Goal: Task Accomplishment & Management: Complete application form

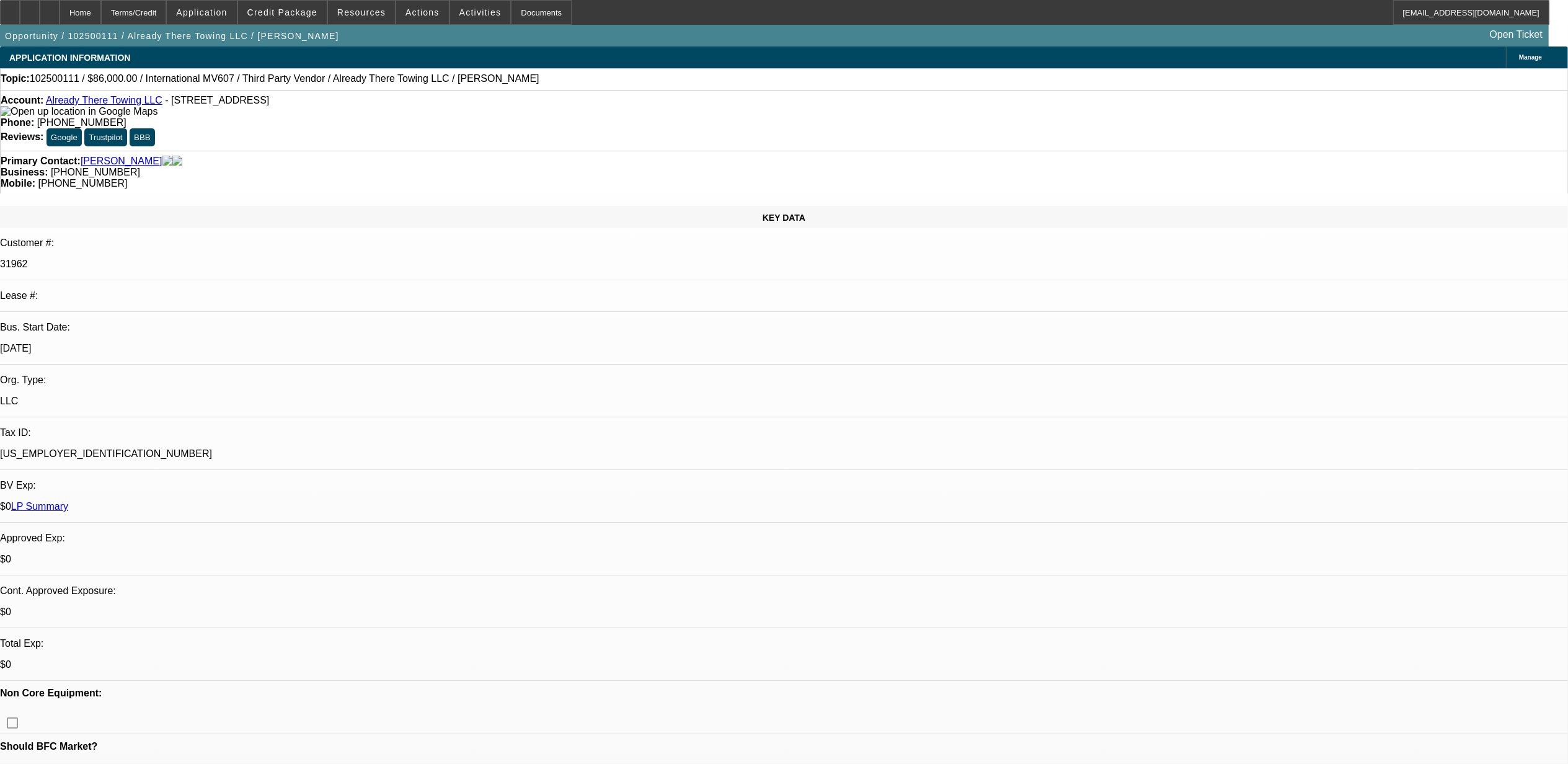
select select "0"
select select "2"
select select "0"
select select "2"
select select "0"
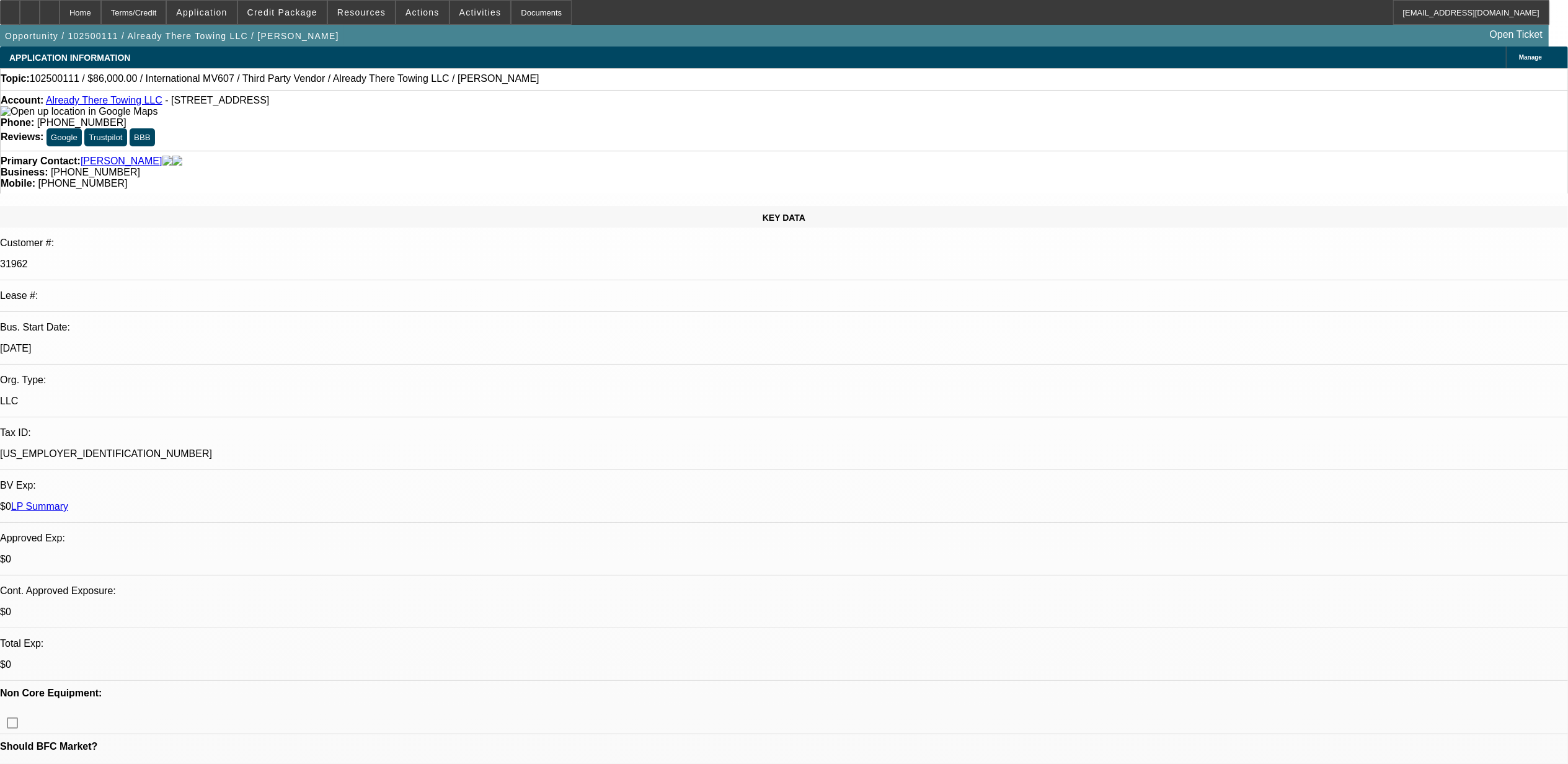
select select "1"
select select "2"
select select "6"
select select "1"
select select "2"
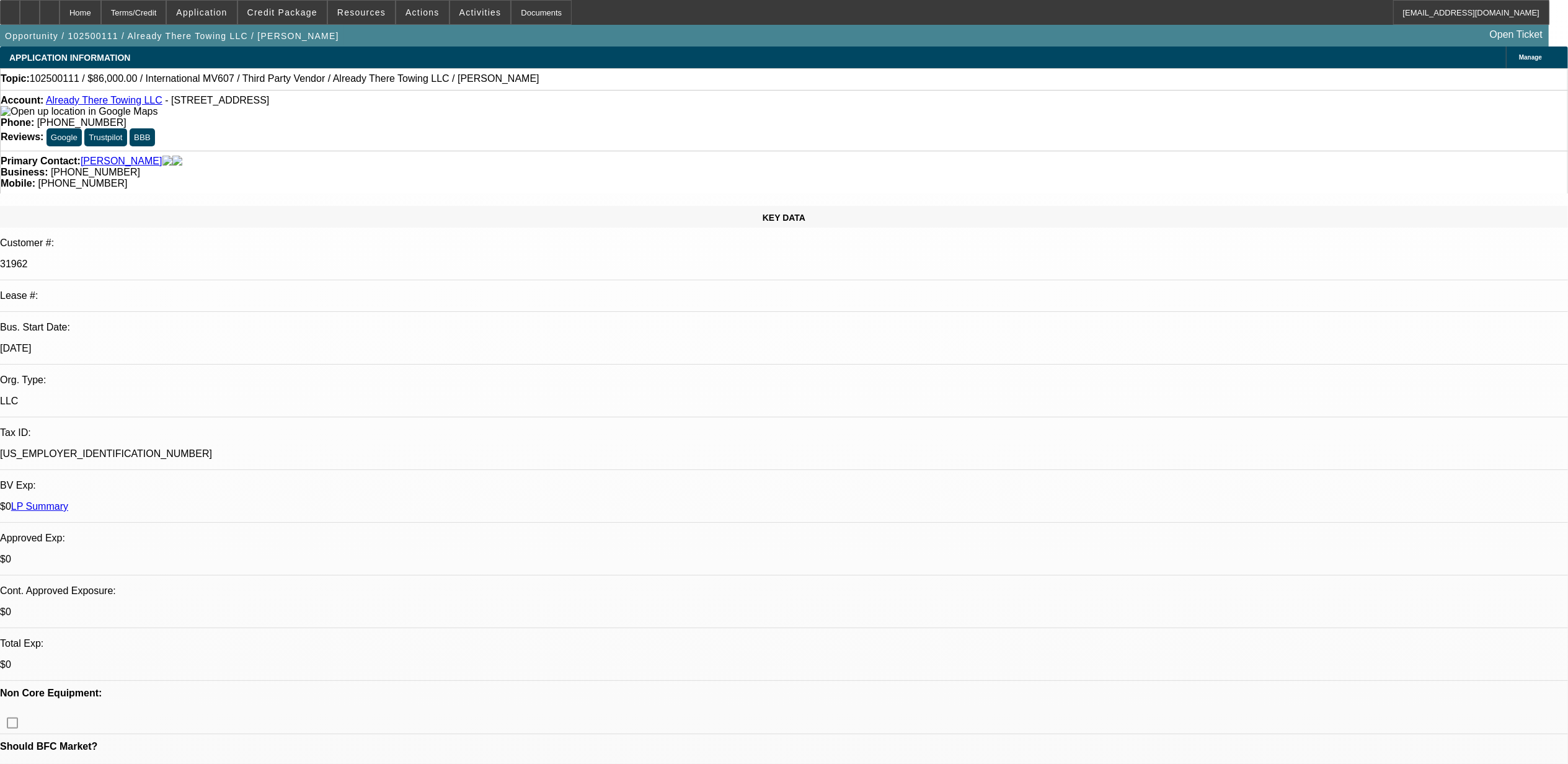
select select "6"
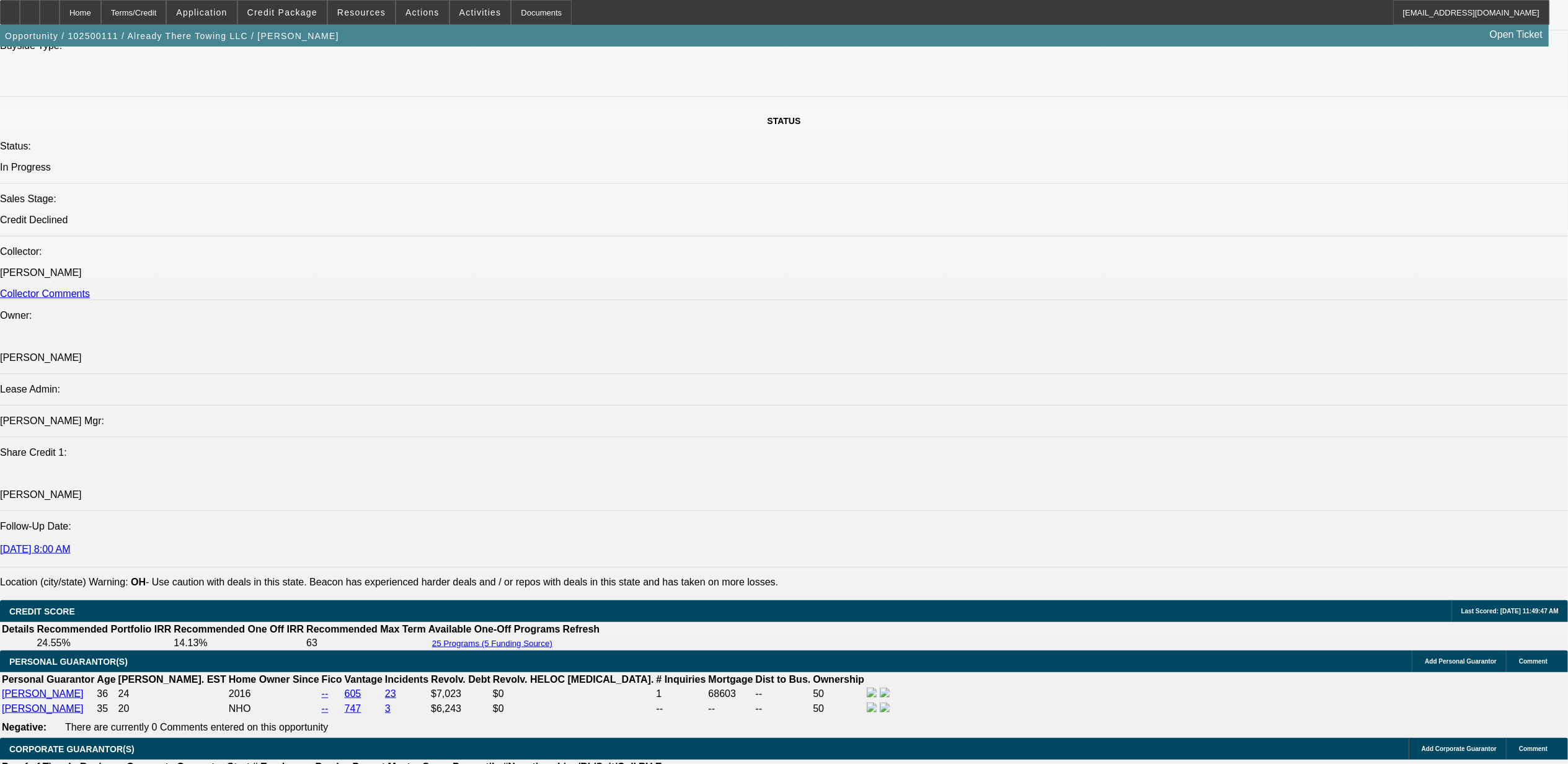
scroll to position [1323, 0]
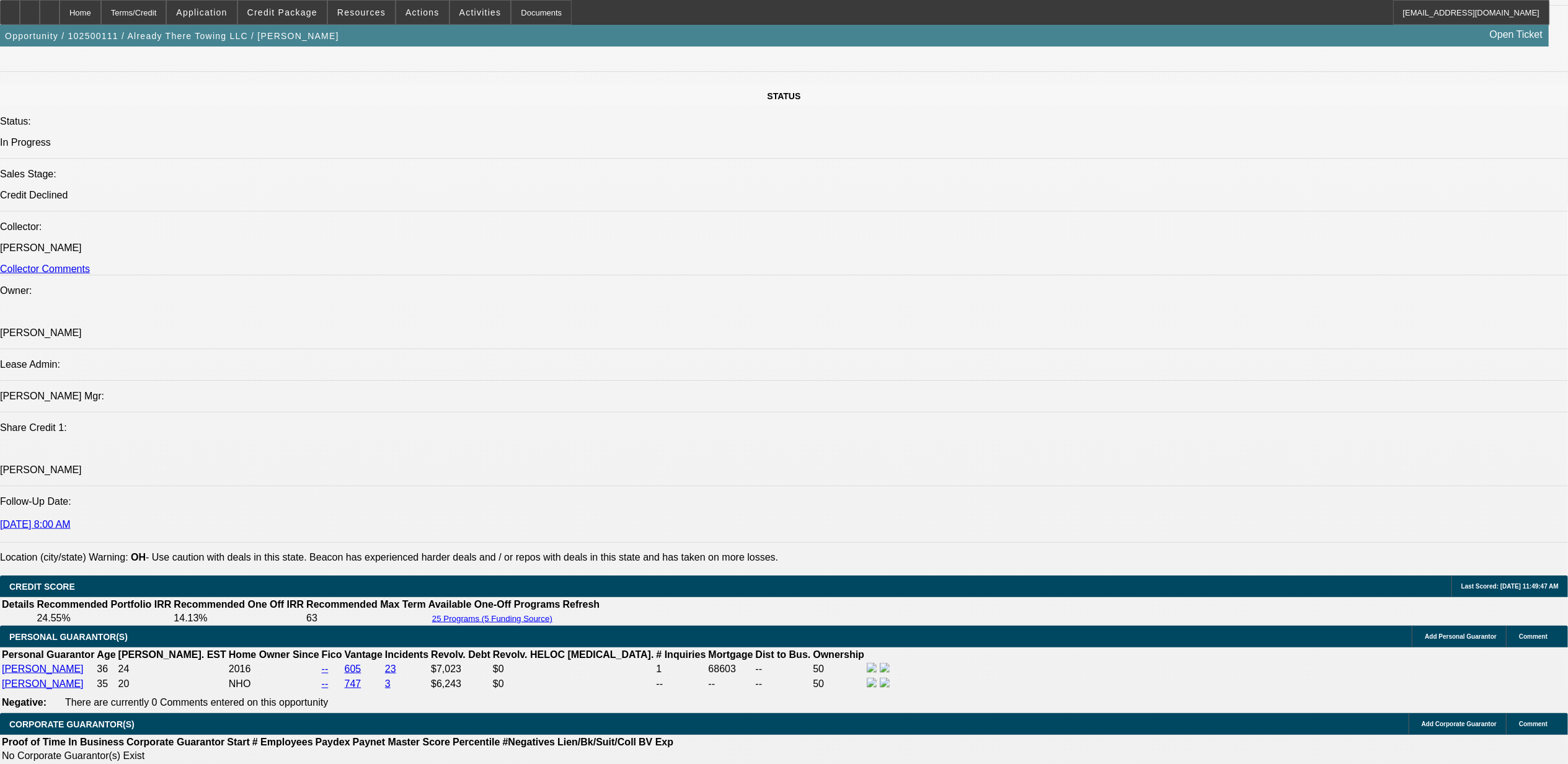
drag, startPoint x: 566, startPoint y: 473, endPoint x: 573, endPoint y: 506, distance: 33.7
drag, startPoint x: 573, startPoint y: 506, endPoint x: 570, endPoint y: 498, distance: 8.5
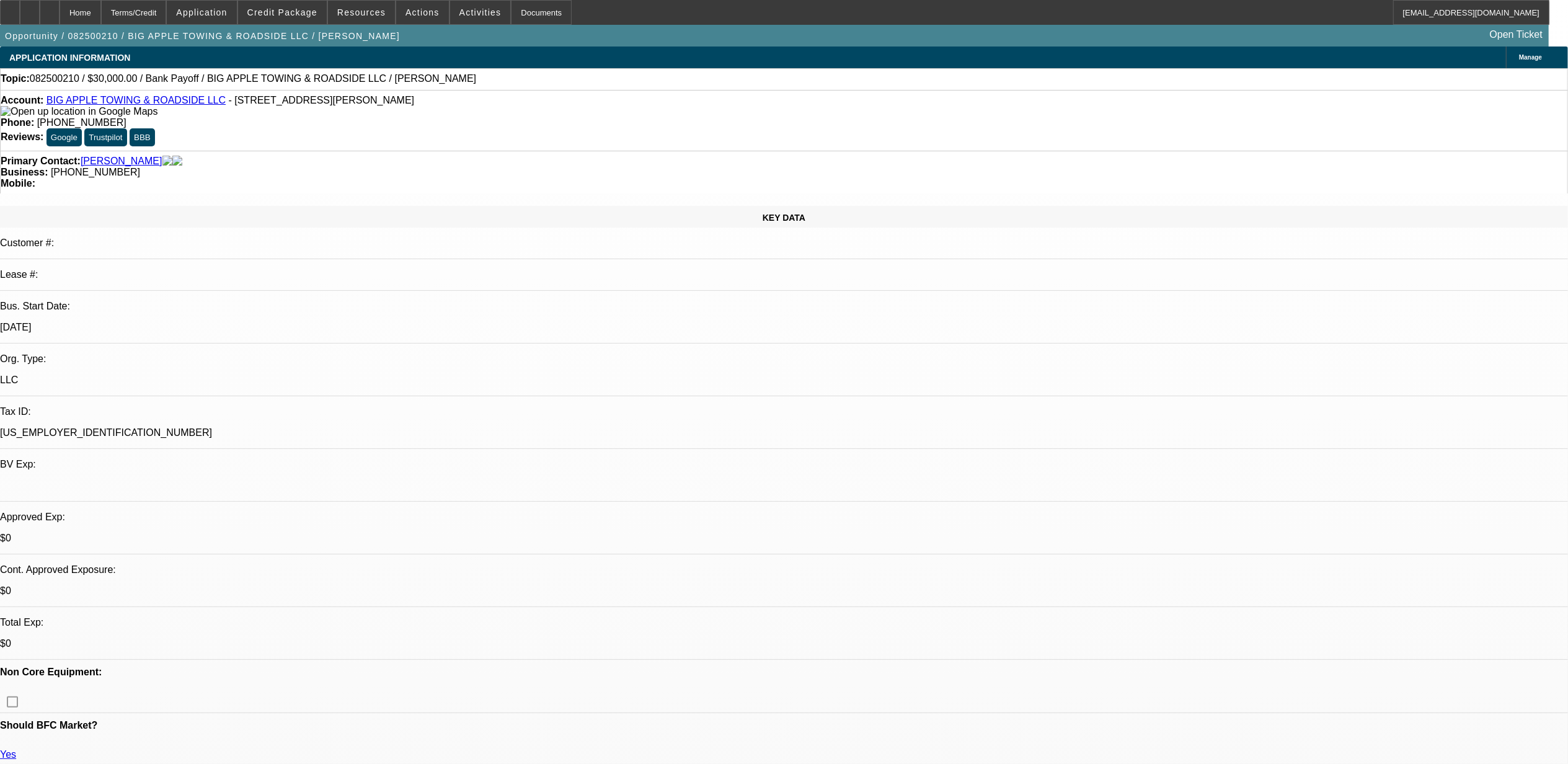
select select "0"
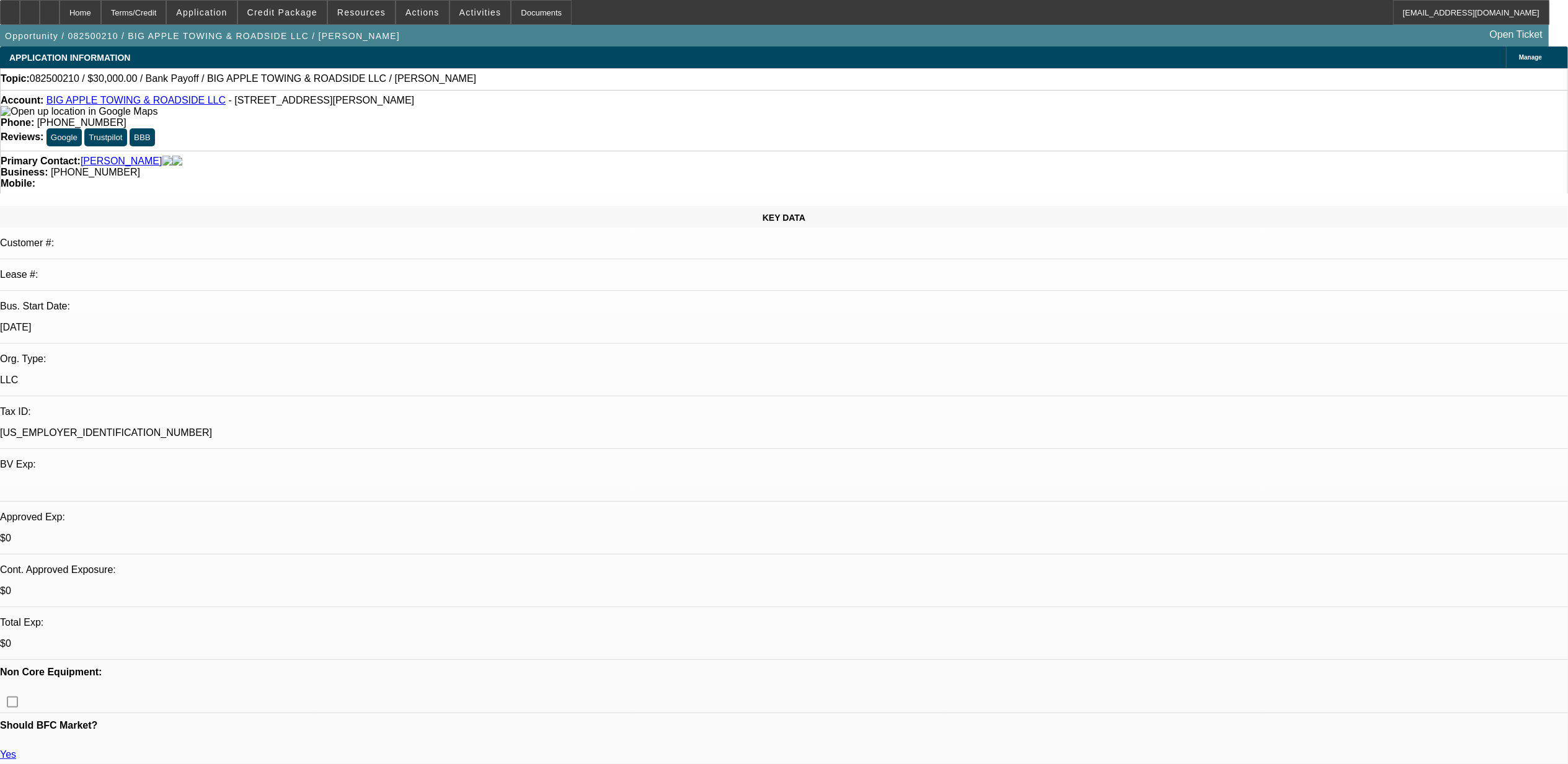
select select "0"
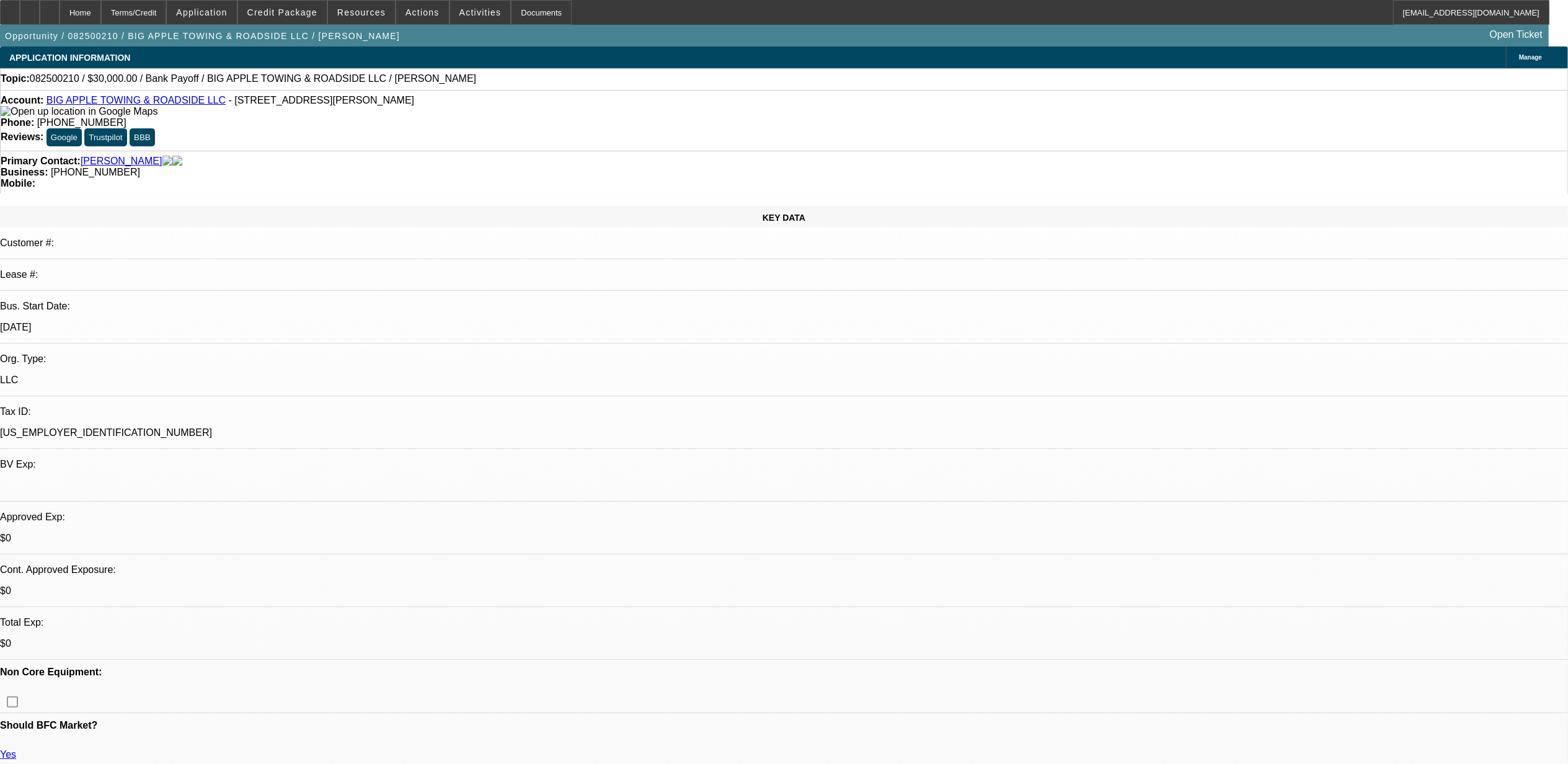
select select "0"
select select "1"
select select "3"
select select "6"
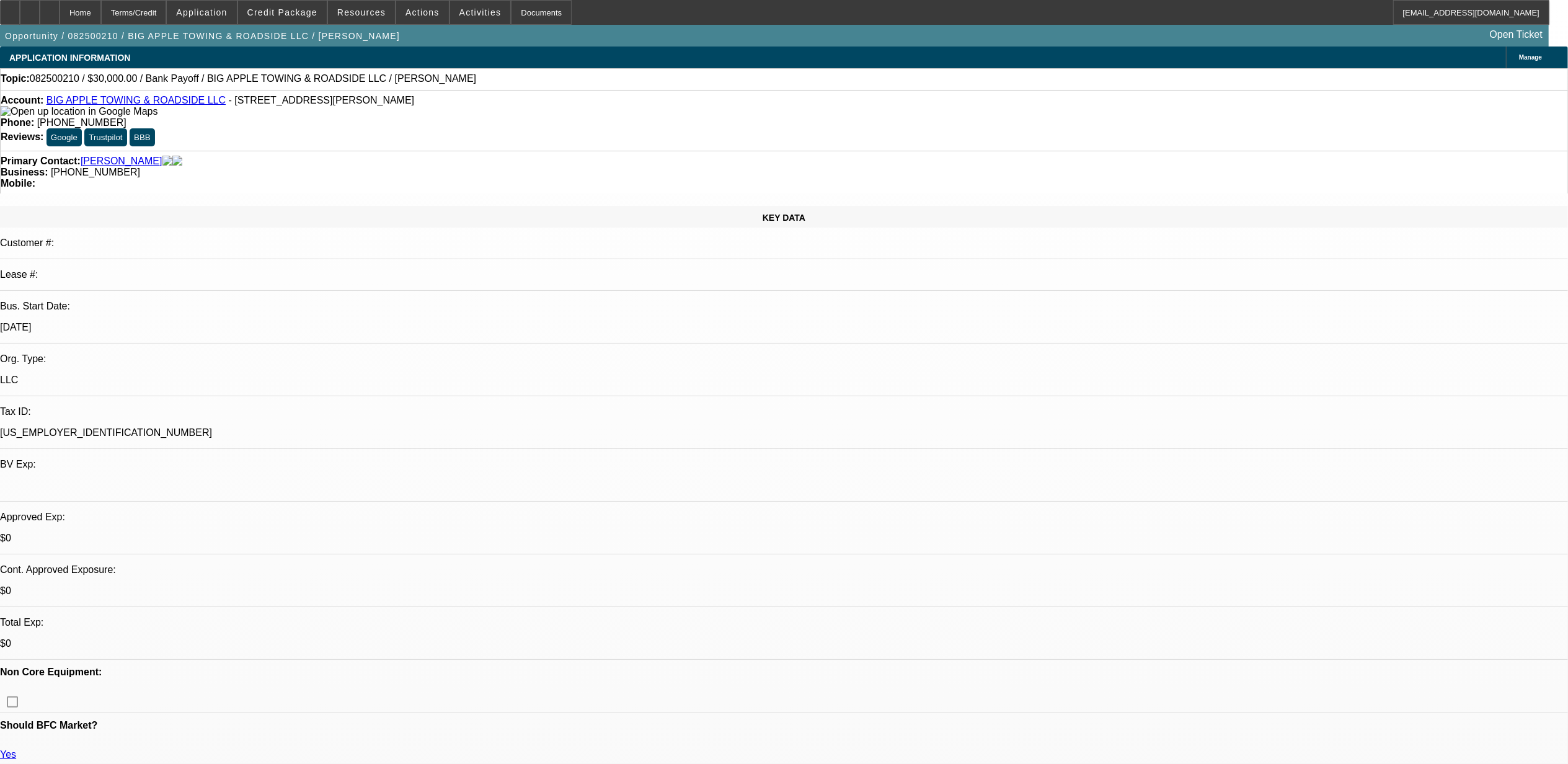
select select "1"
select select "3"
select select "6"
select select "1"
select select "2"
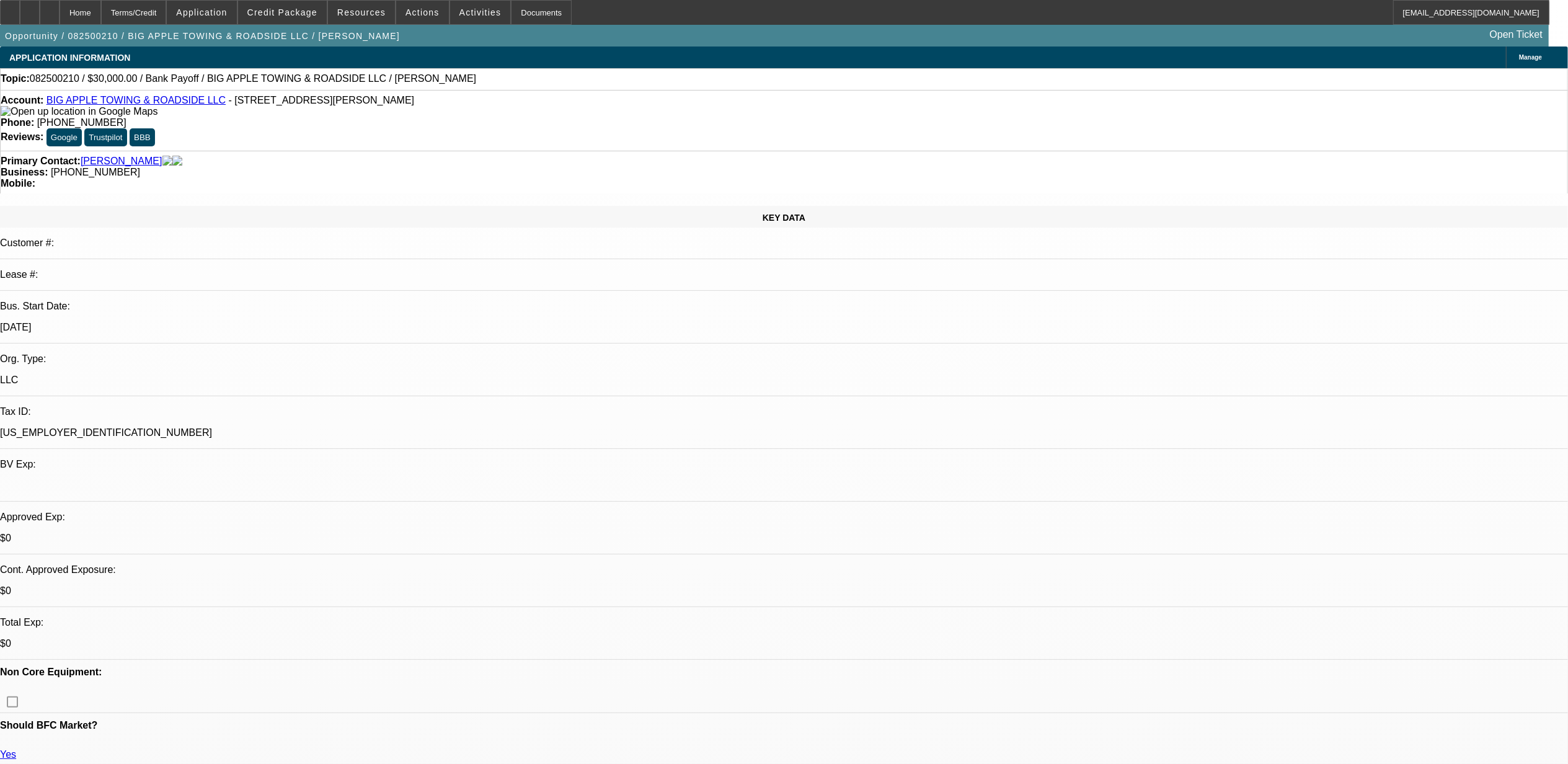
select select "6"
select select "1"
select select "2"
select select "6"
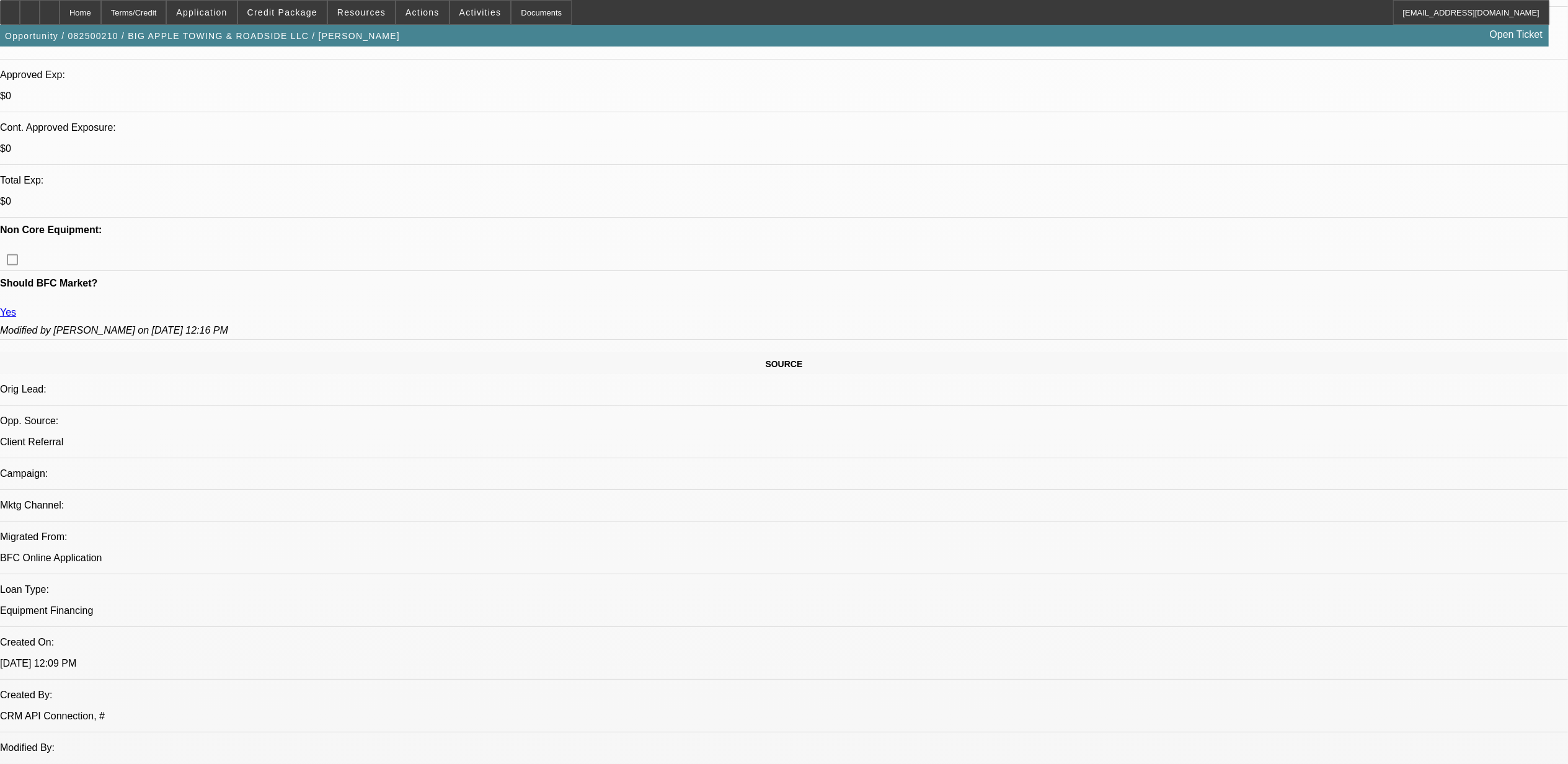
scroll to position [413, 0]
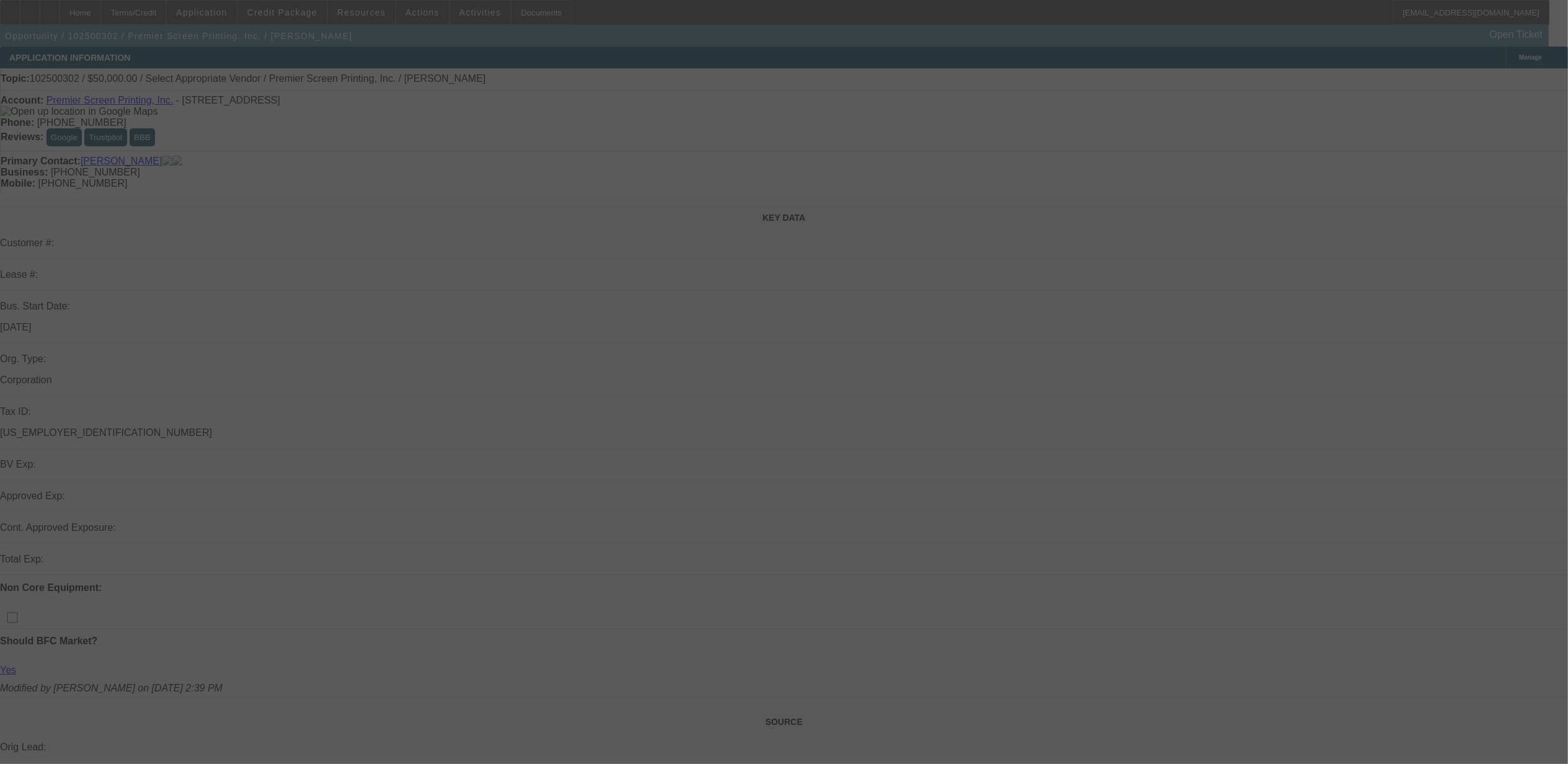
select select "0"
select select "2"
select select "0.1"
select select "4"
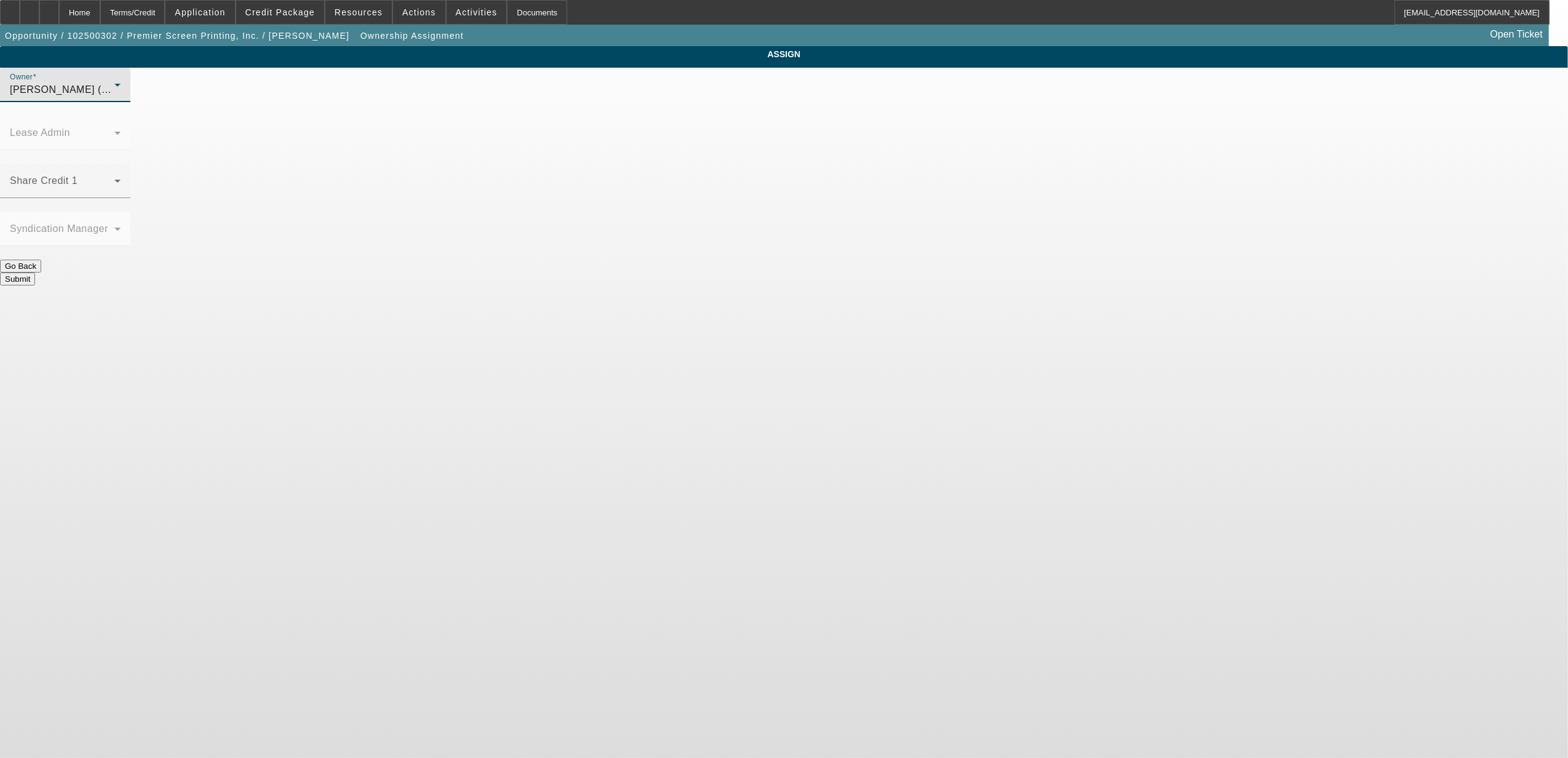
click at [115, 97] on div "[PERSON_NAME] (Lvl 1)" at bounding box center [61, 90] width 104 height 15
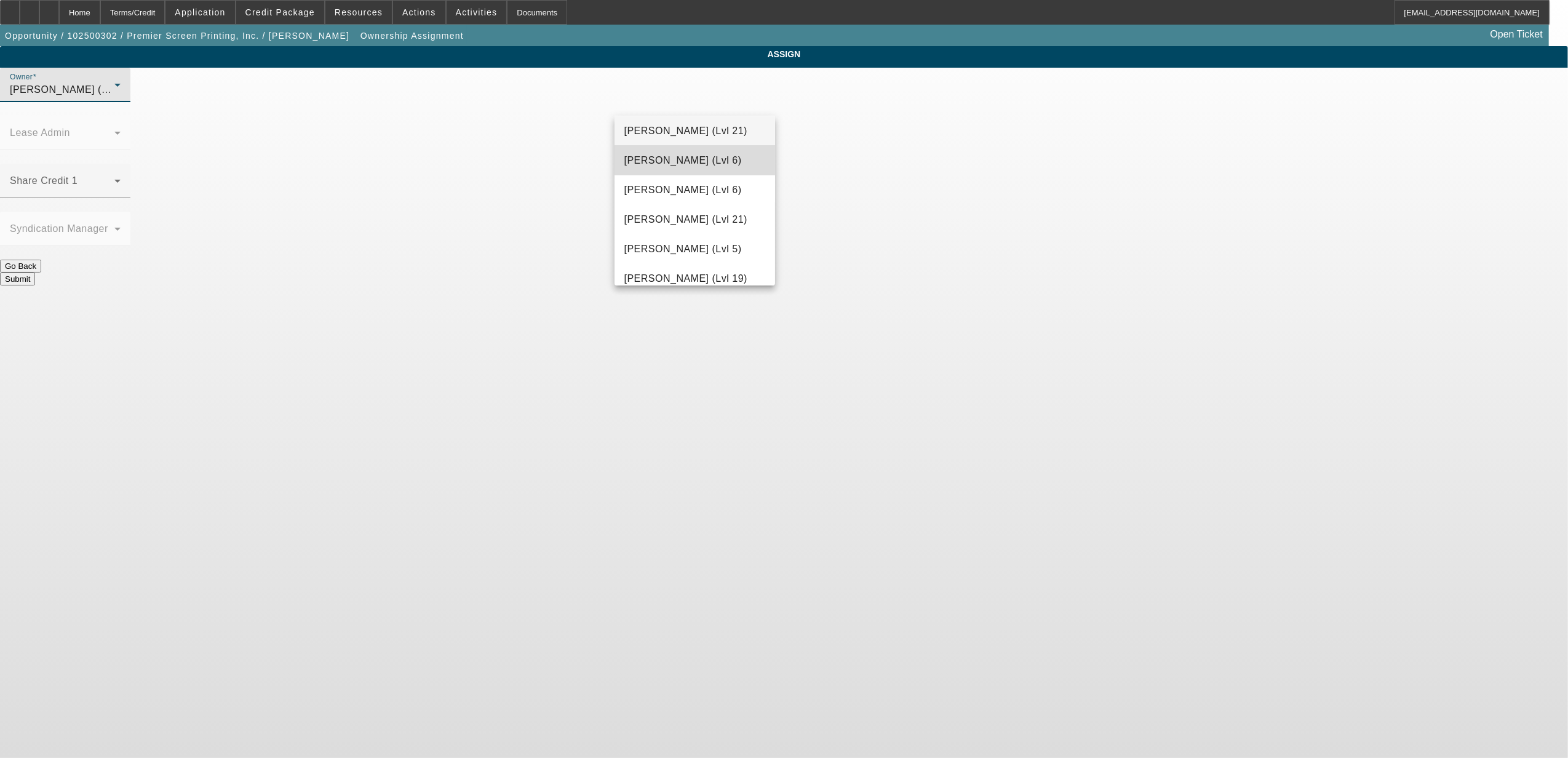
click at [702, 161] on span "[PERSON_NAME] (Lvl 6)" at bounding box center [684, 160] width 118 height 15
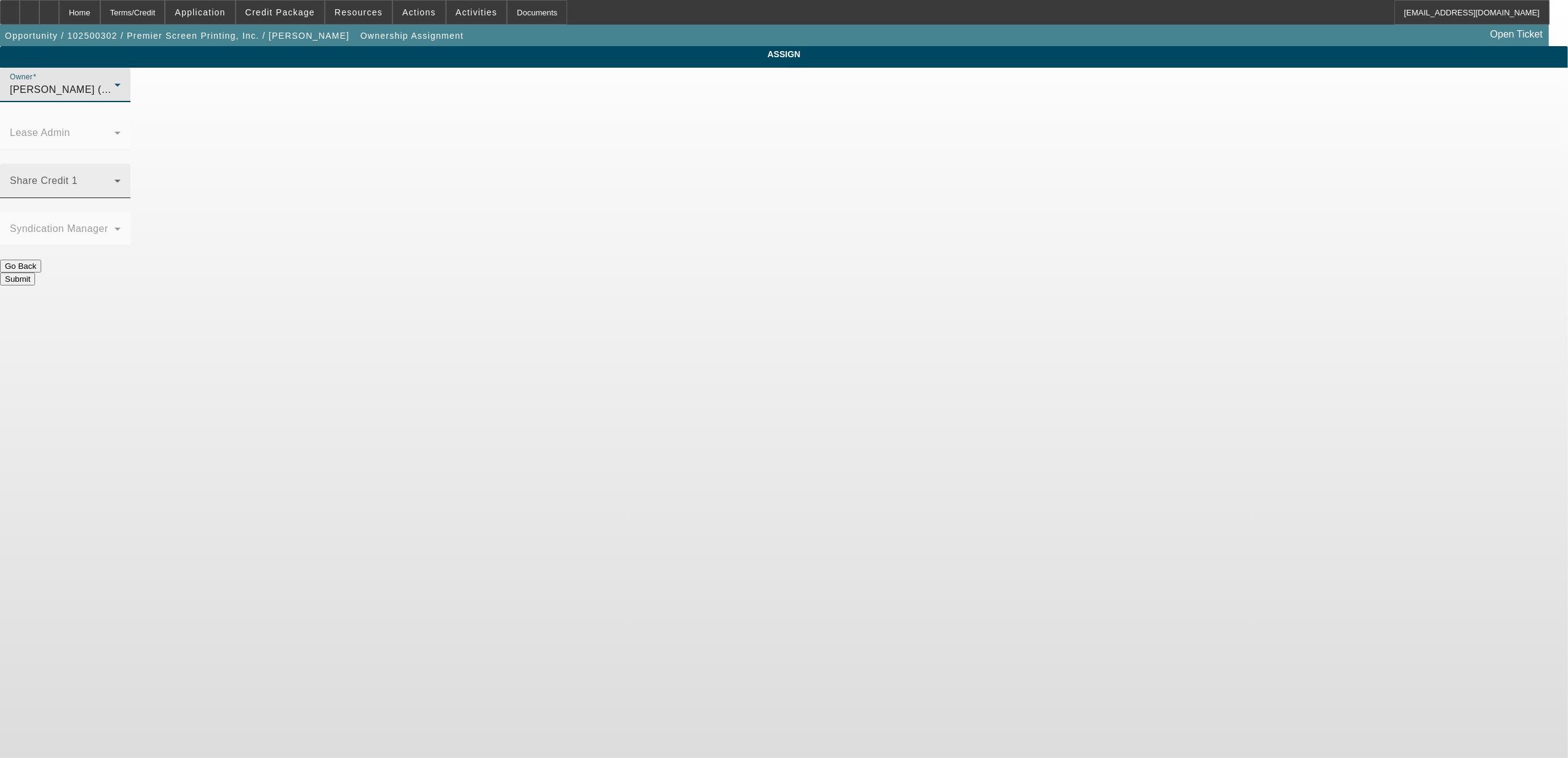
click at [115, 178] on span at bounding box center [61, 186] width 104 height 15
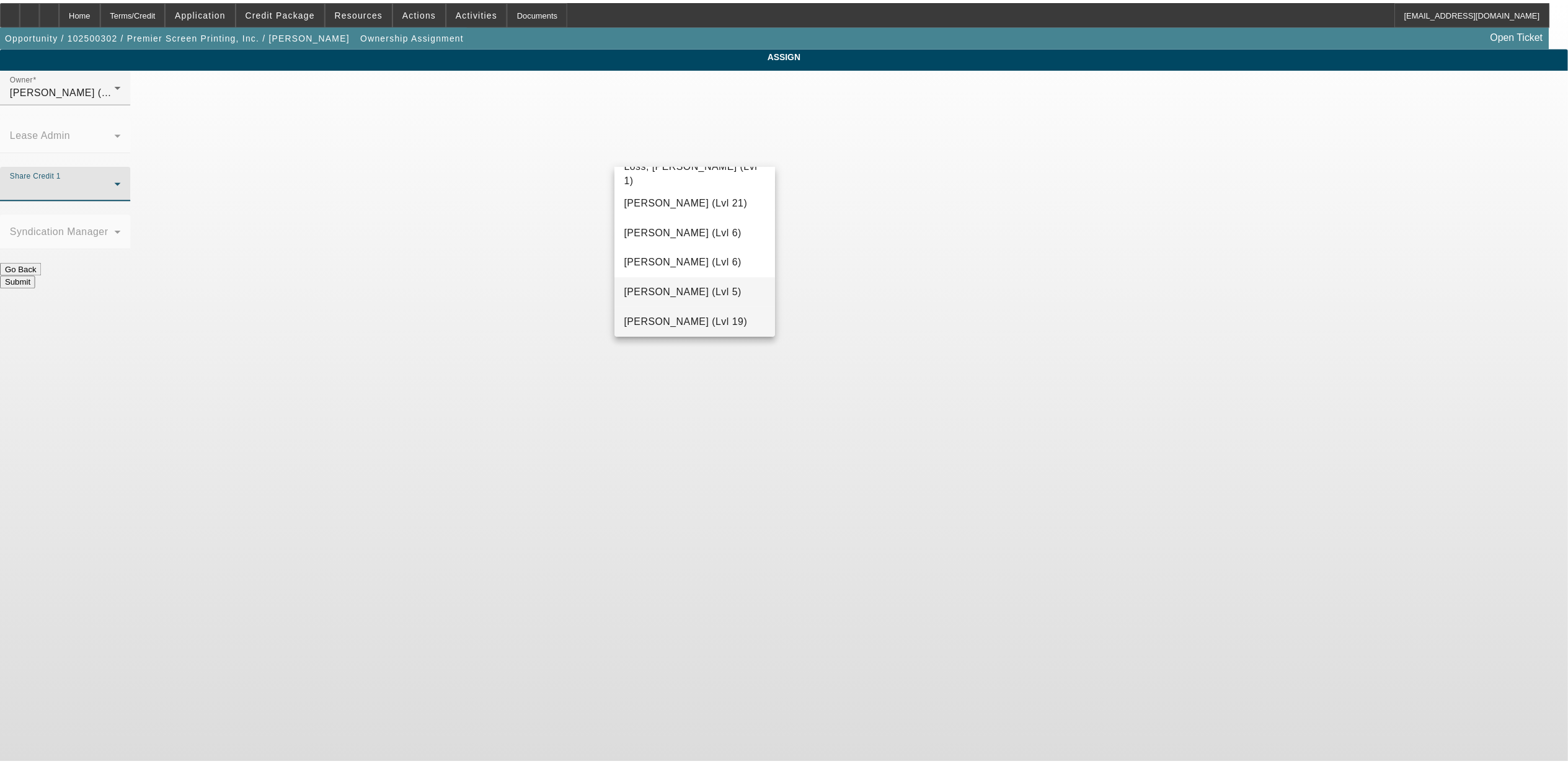
scroll to position [1048, 0]
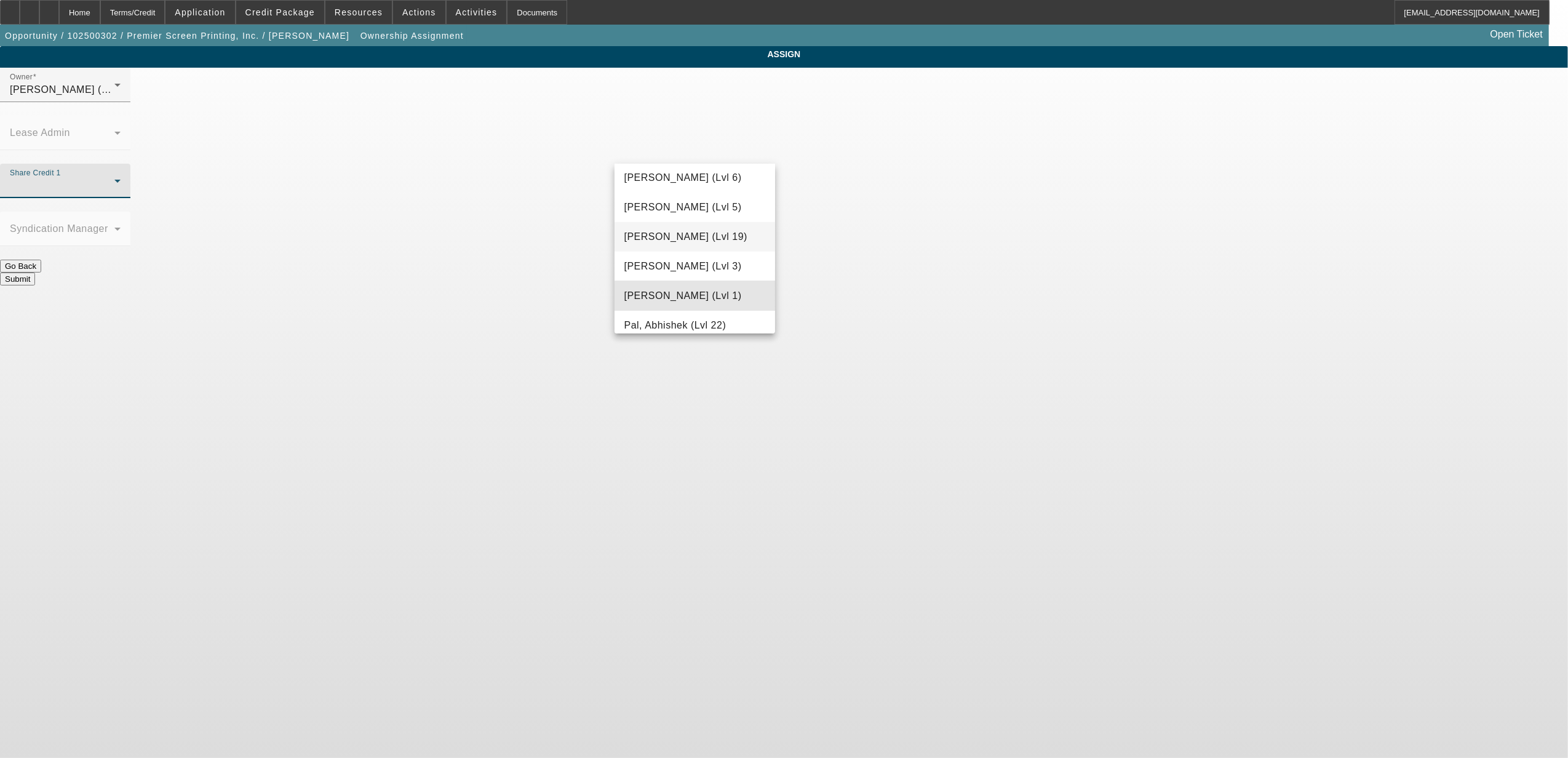
drag, startPoint x: 704, startPoint y: 298, endPoint x: 729, endPoint y: 256, distance: 48.9
click at [704, 296] on span "O'Malley, Ryan (Lvl 1)" at bounding box center [684, 296] width 118 height 15
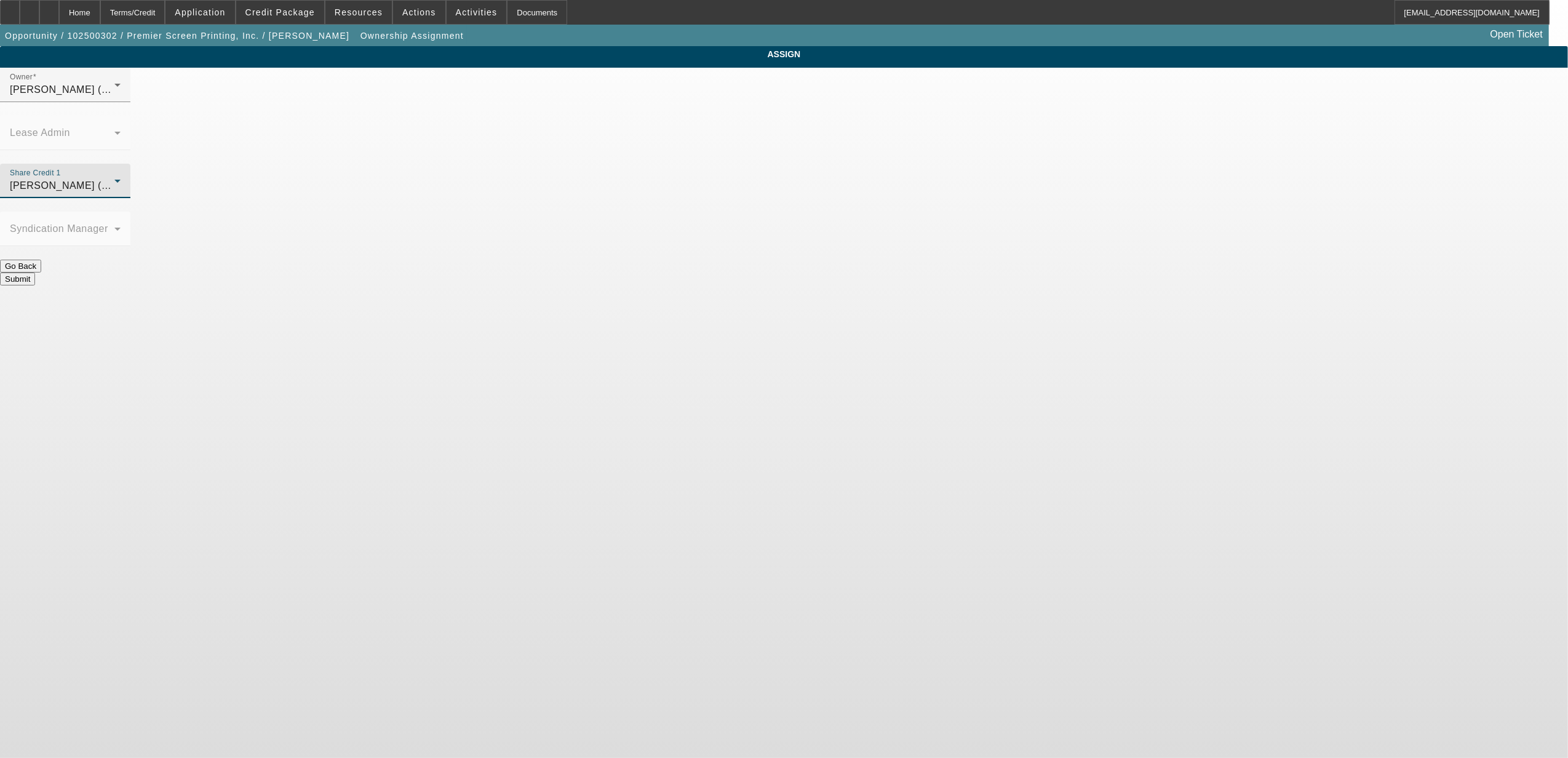
click at [35, 272] on button "Submit" at bounding box center [18, 279] width 35 height 13
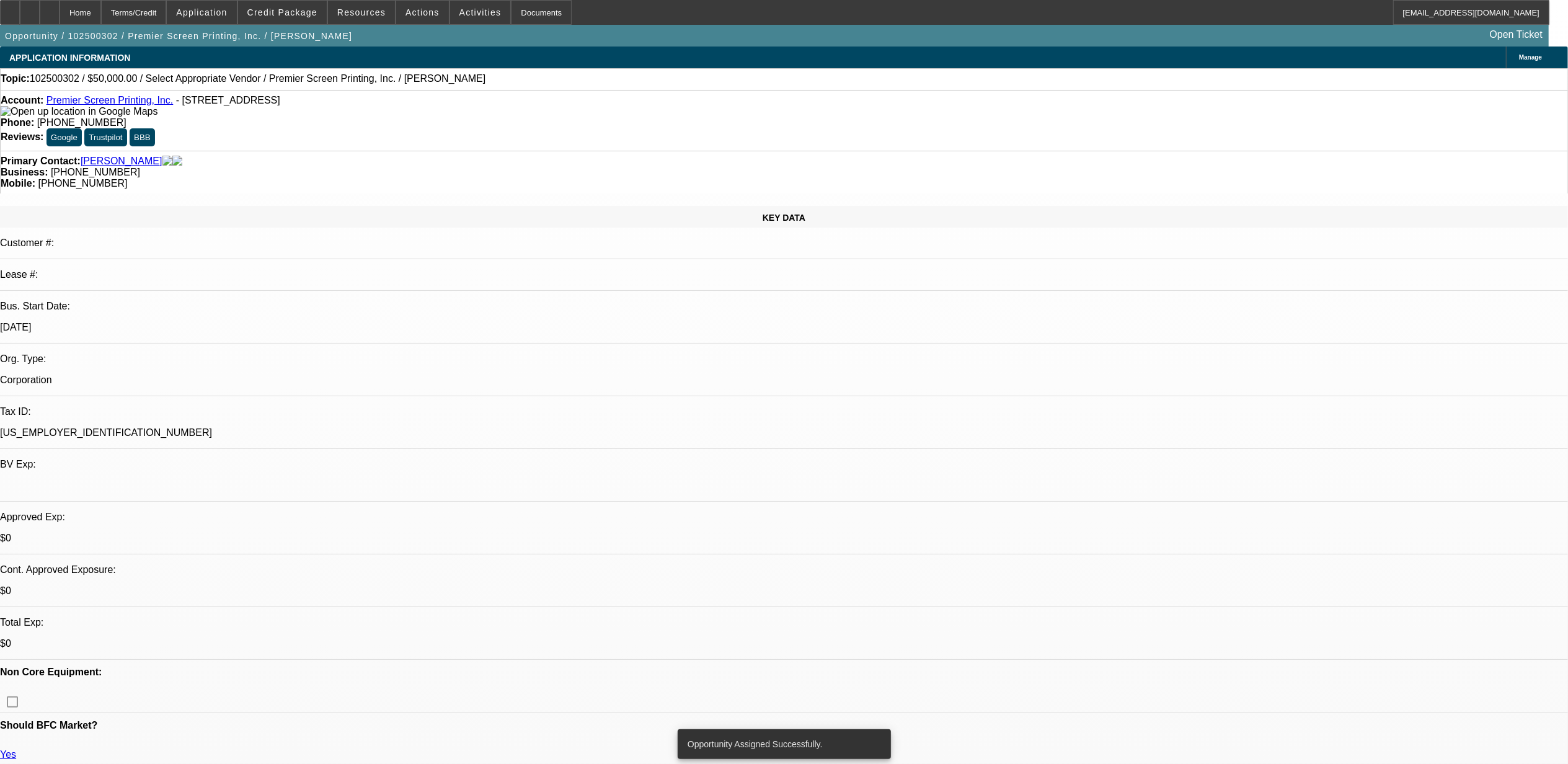
select select "0"
select select "2"
select select "0.1"
select select "4"
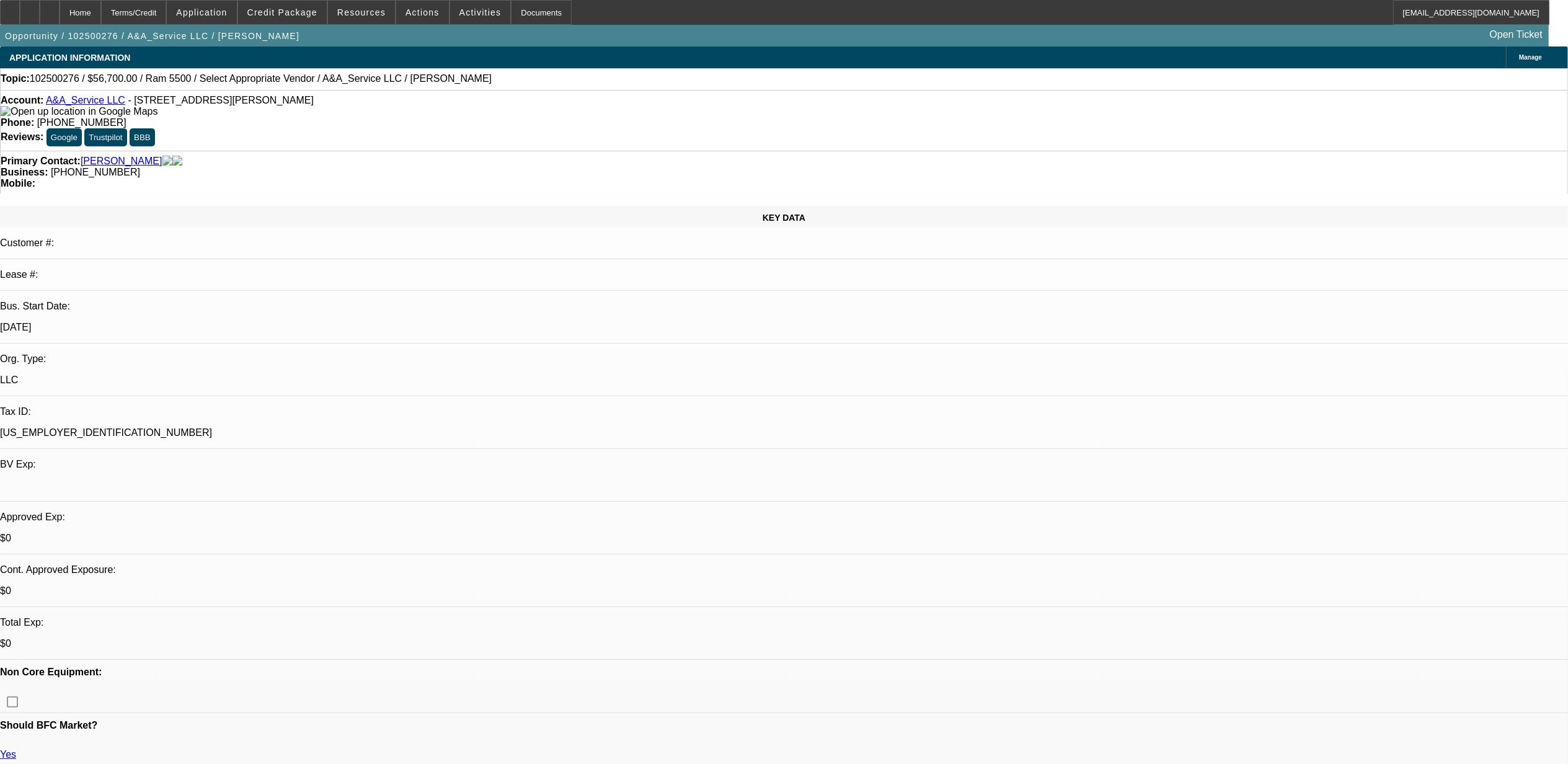
select select "0"
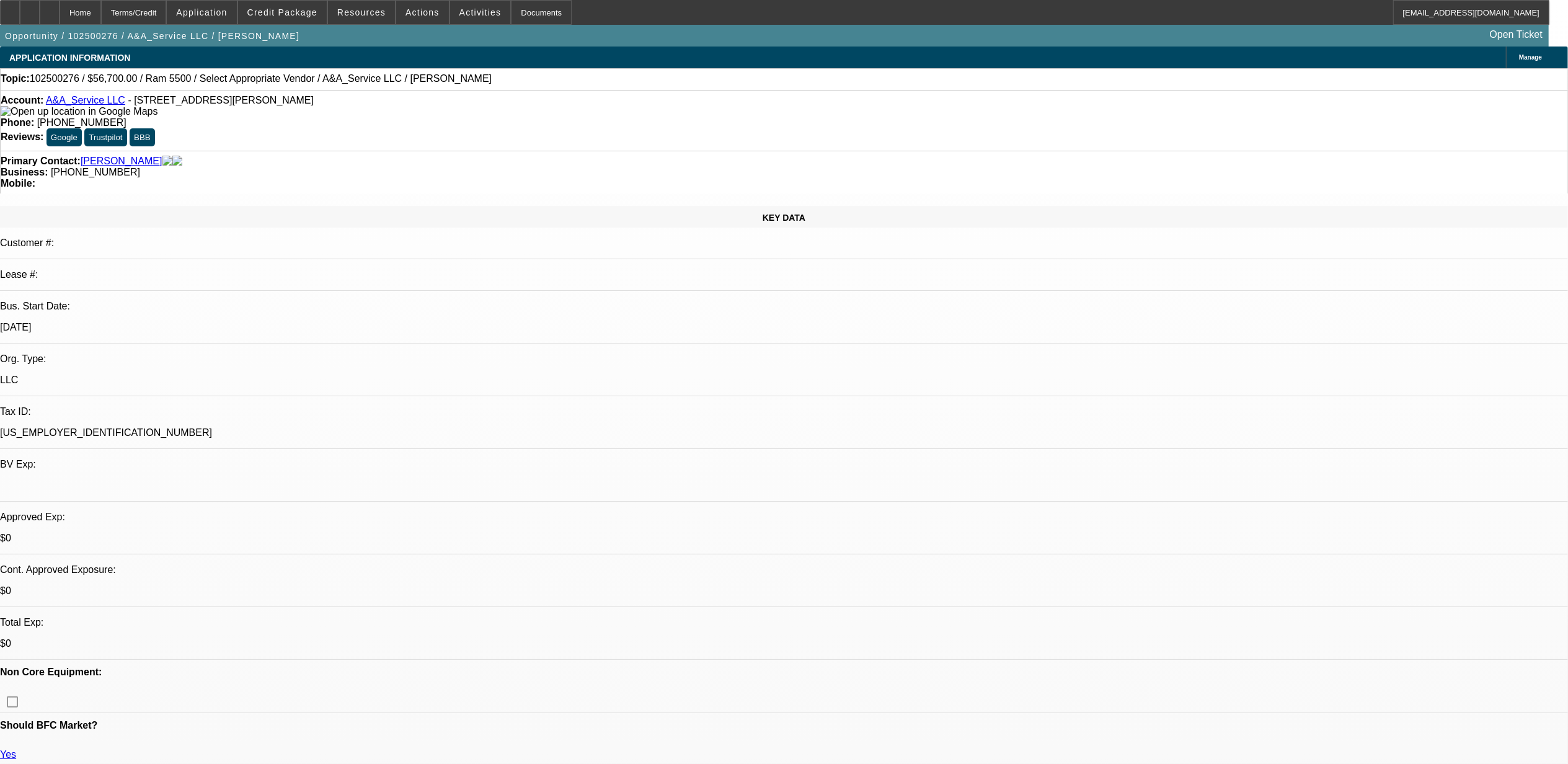
select select "0"
select select "0.1"
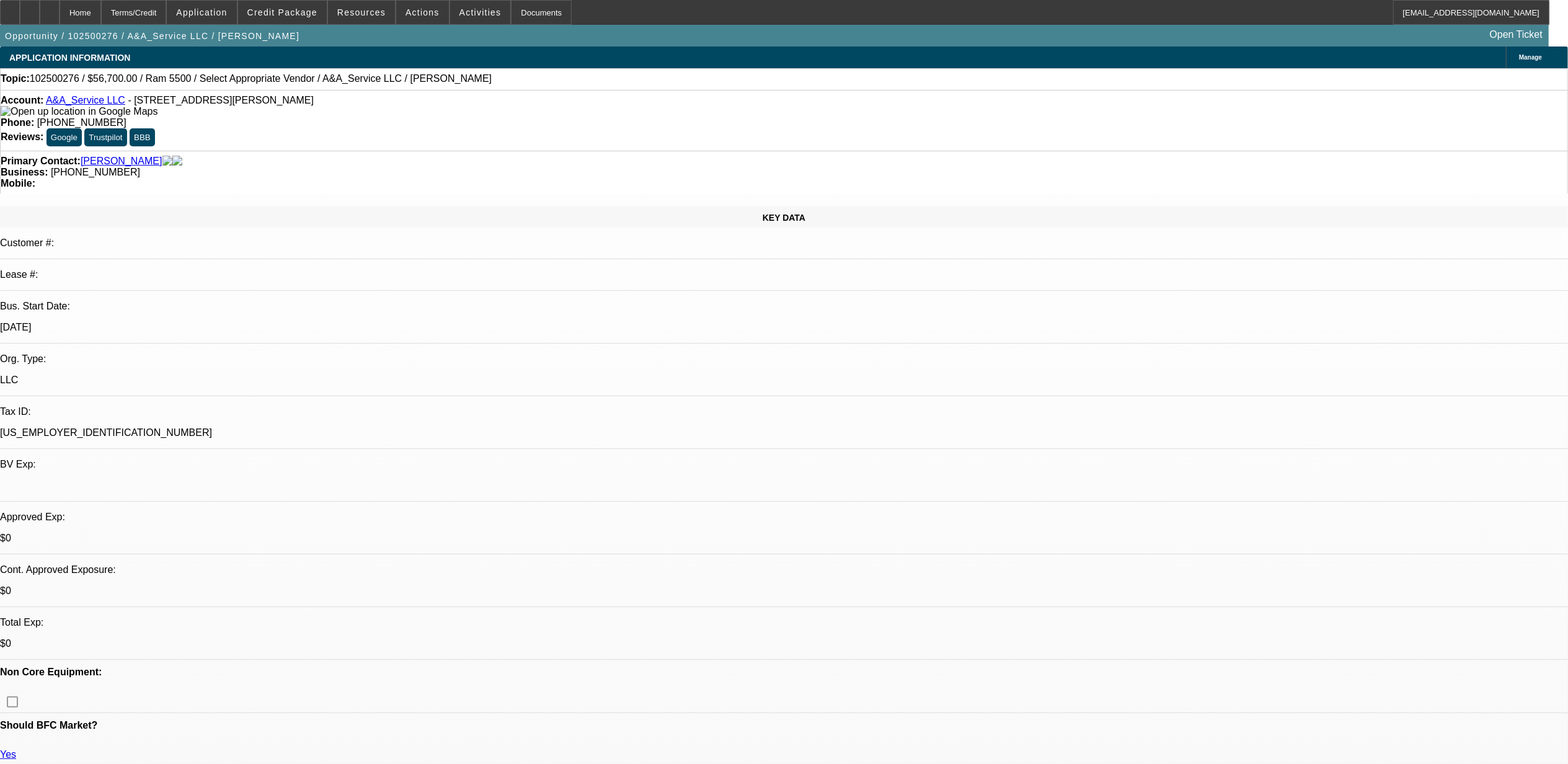
select select "2"
select select "0.1"
select select "1"
select select "2"
select select "6"
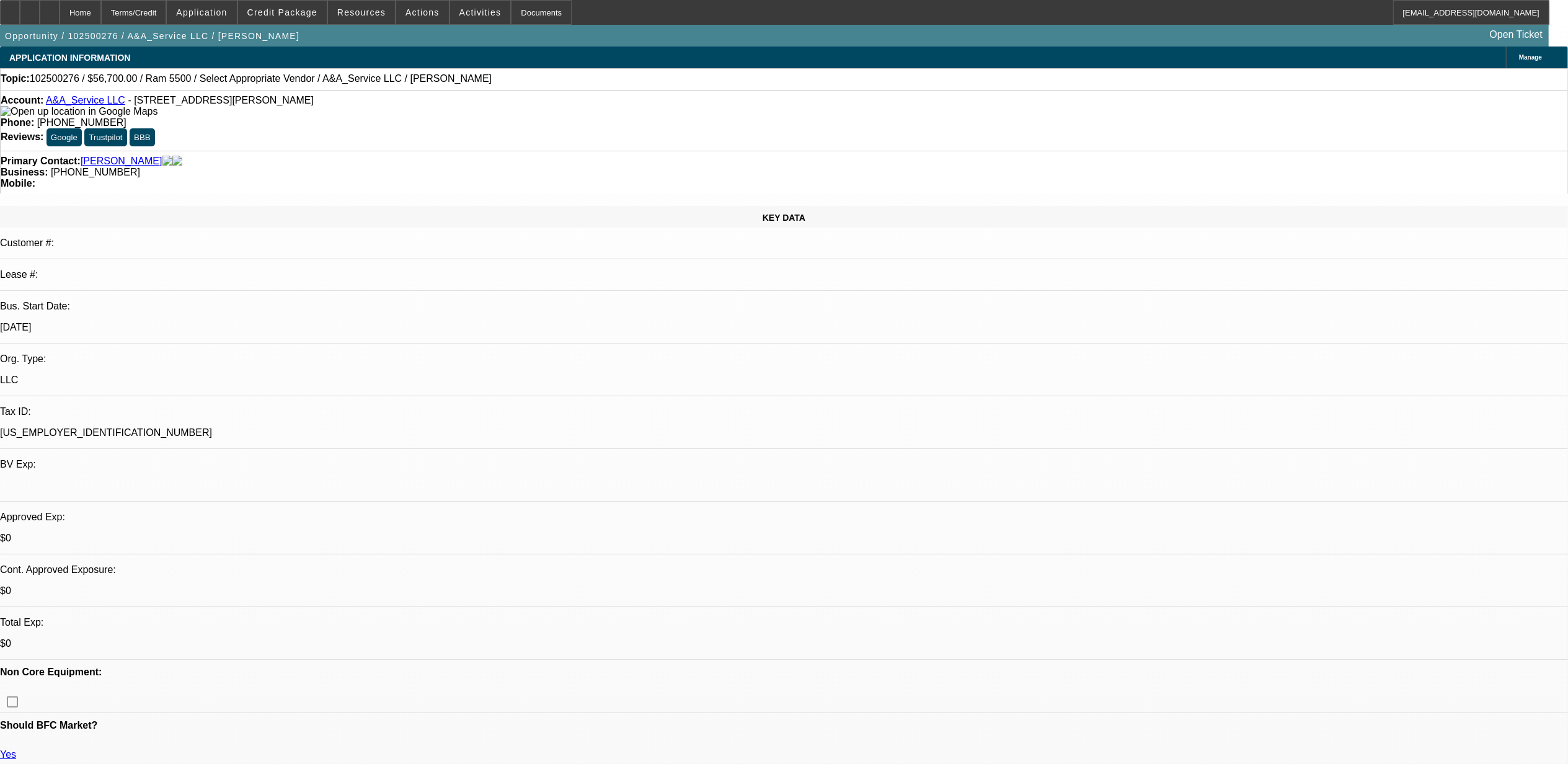
select select "1"
select select "3"
select select "6"
select select "1"
select select "3"
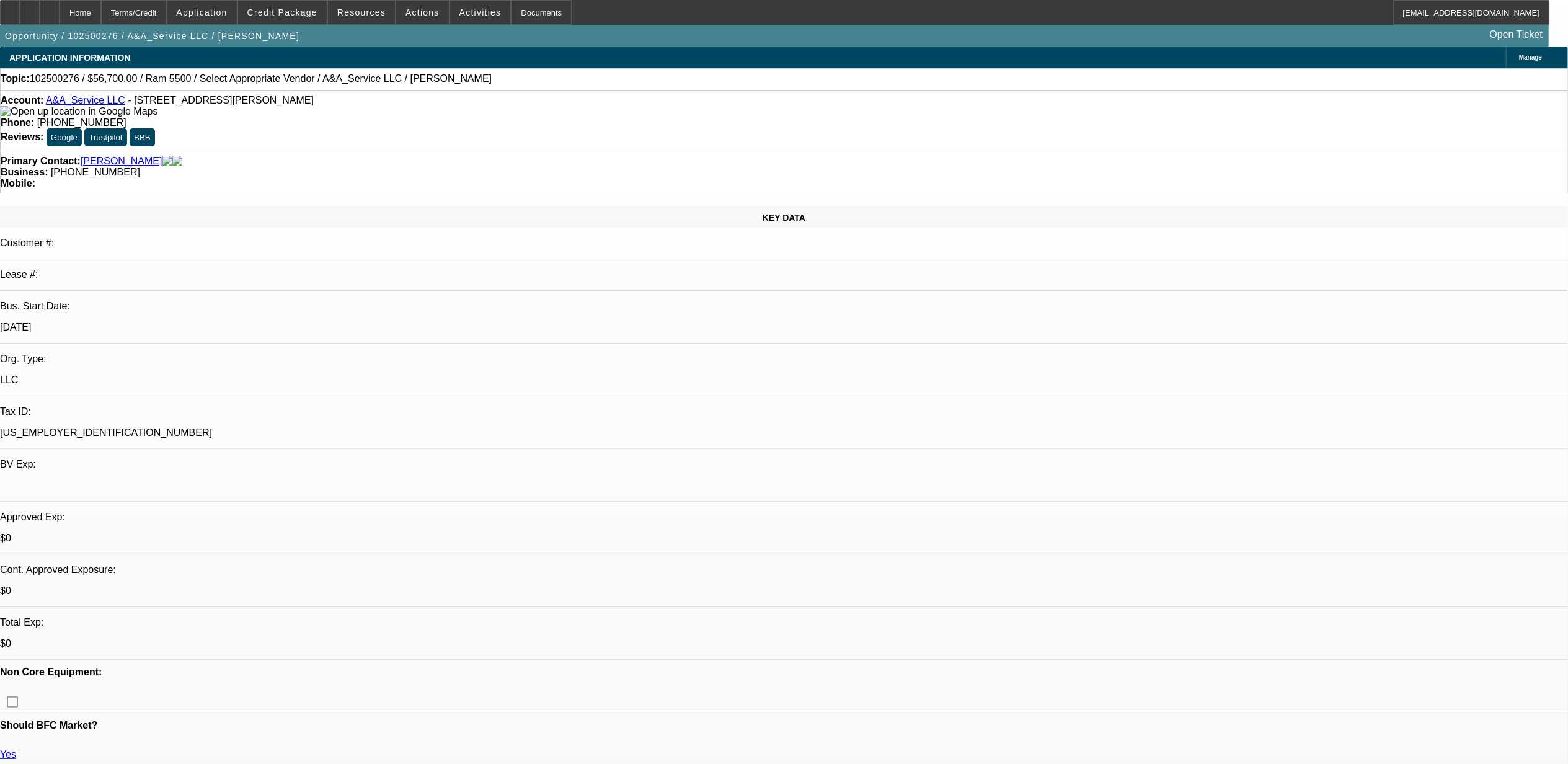
select select "4"
select select "1"
select select "2"
select select "4"
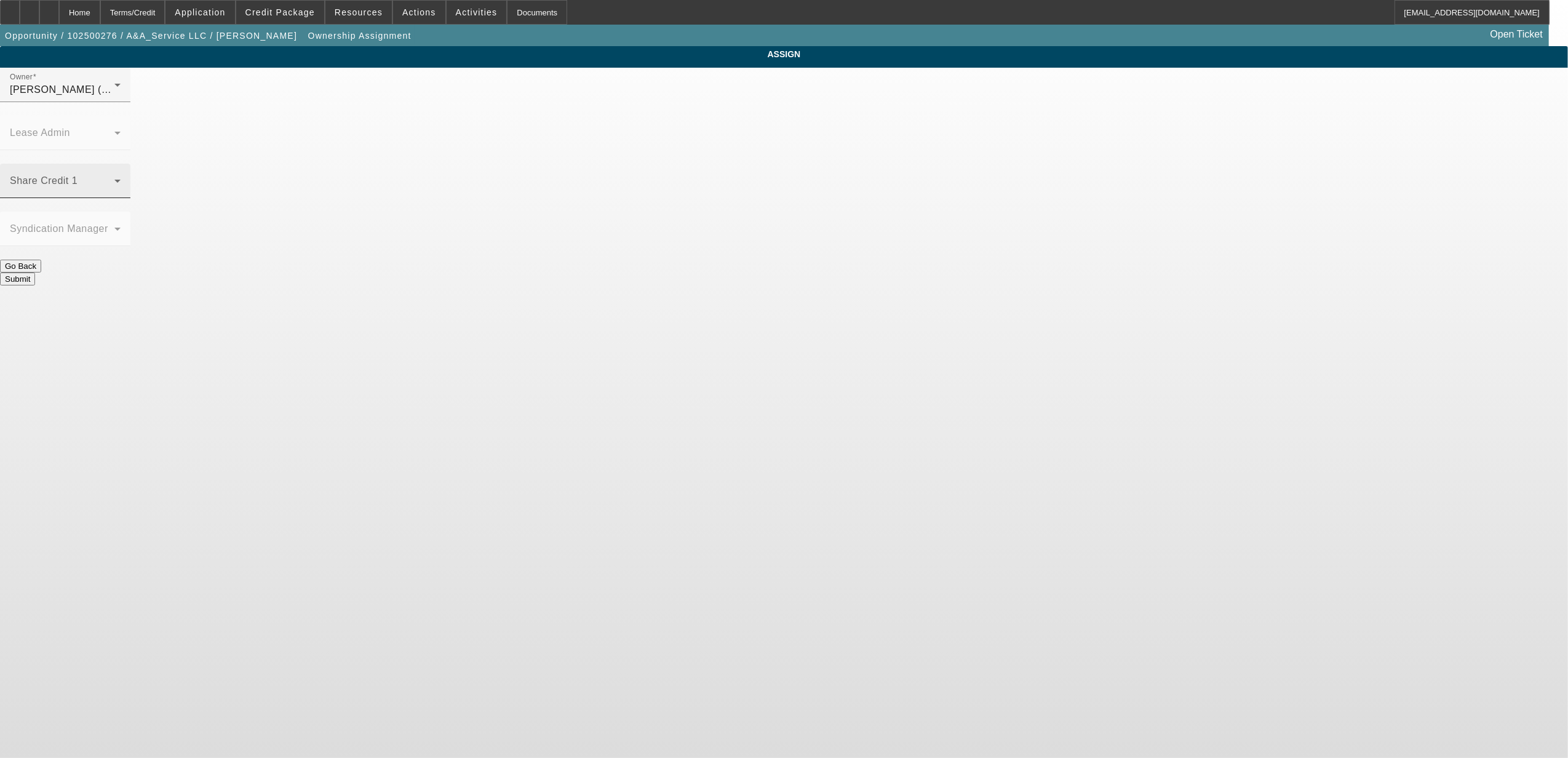
click at [115, 178] on span at bounding box center [61, 186] width 104 height 15
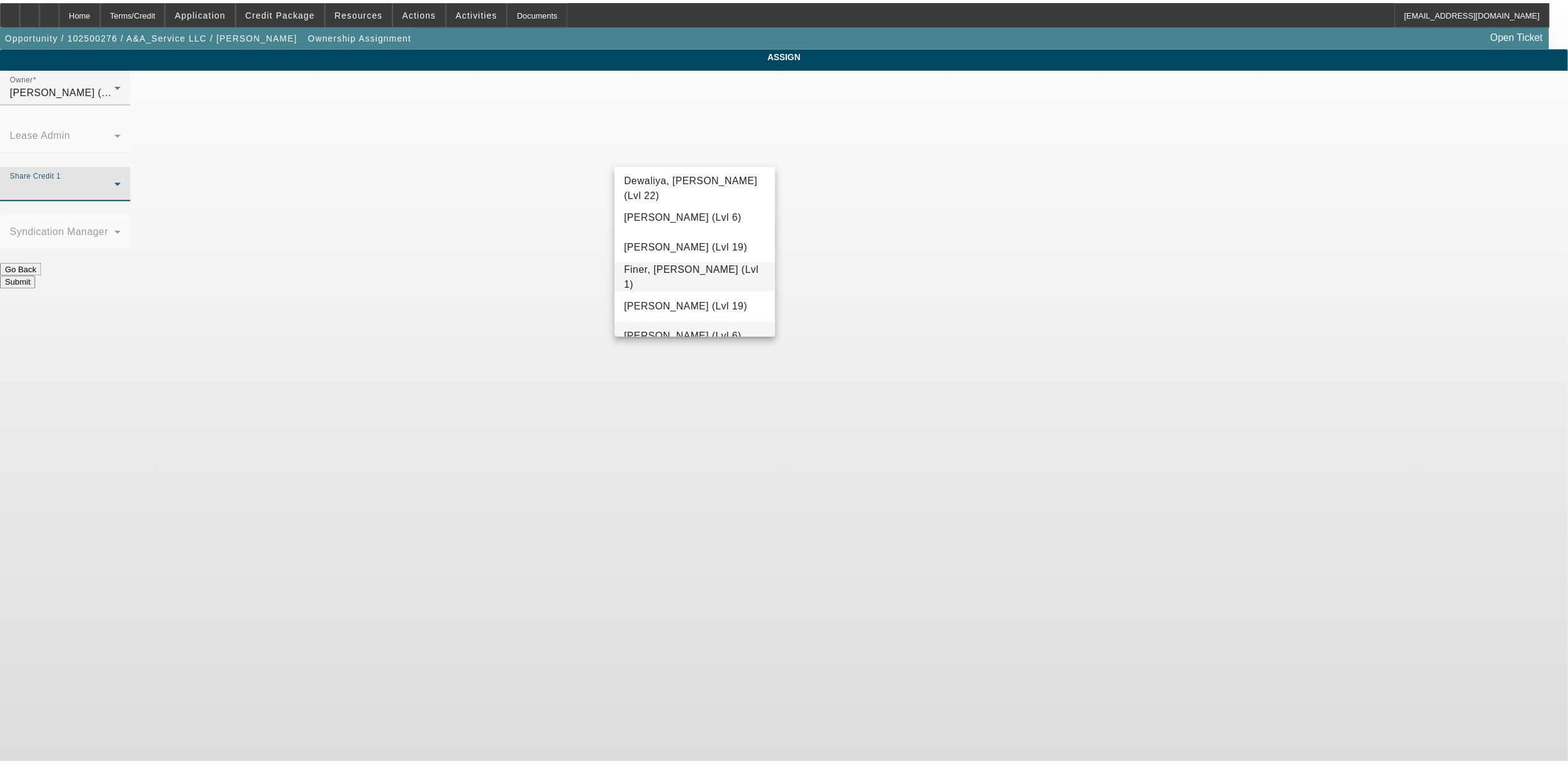
scroll to position [334, 0]
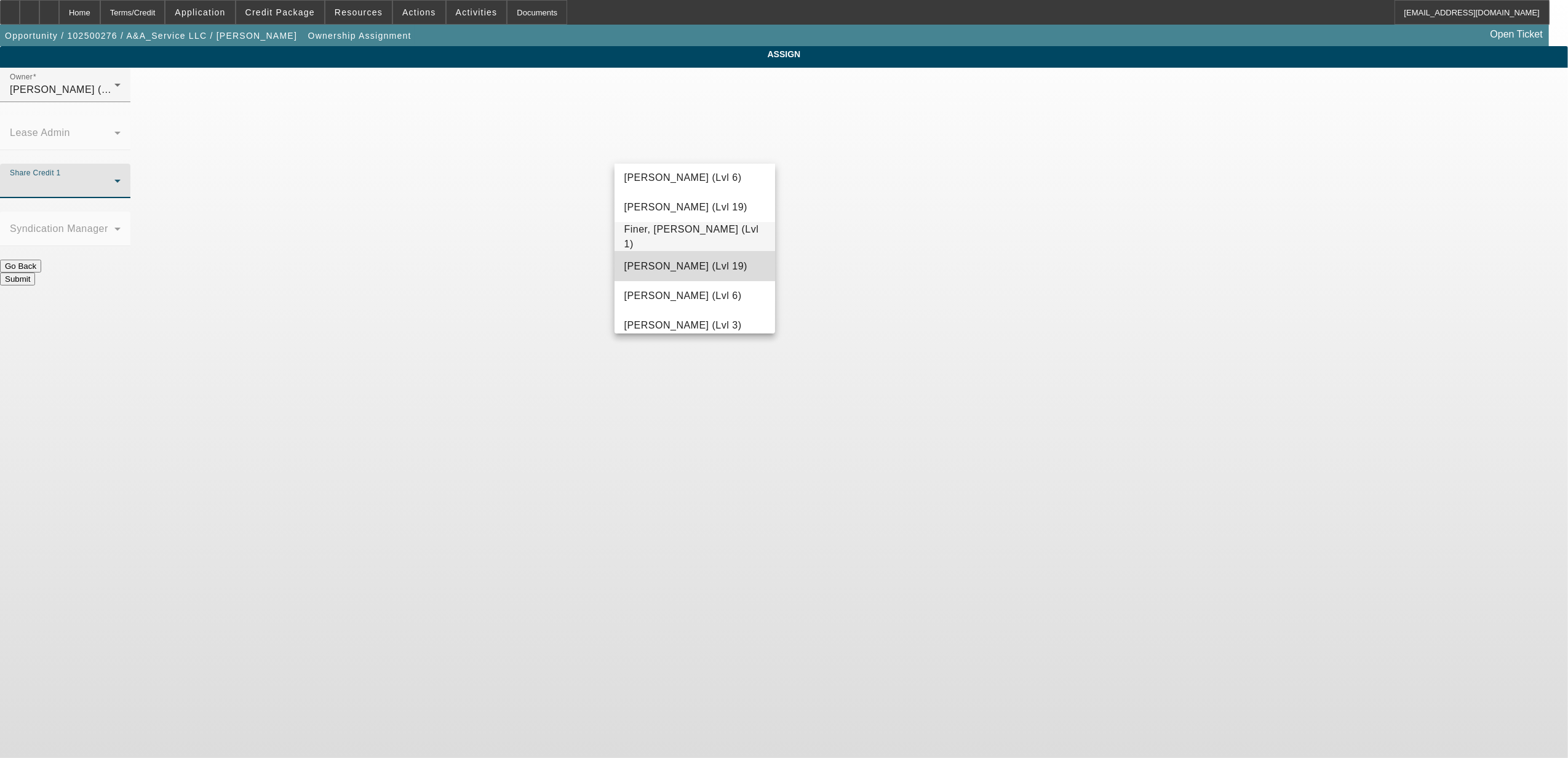
click at [712, 272] on span "Fiumetto, Daniel (Lvl 19)" at bounding box center [686, 266] width 123 height 15
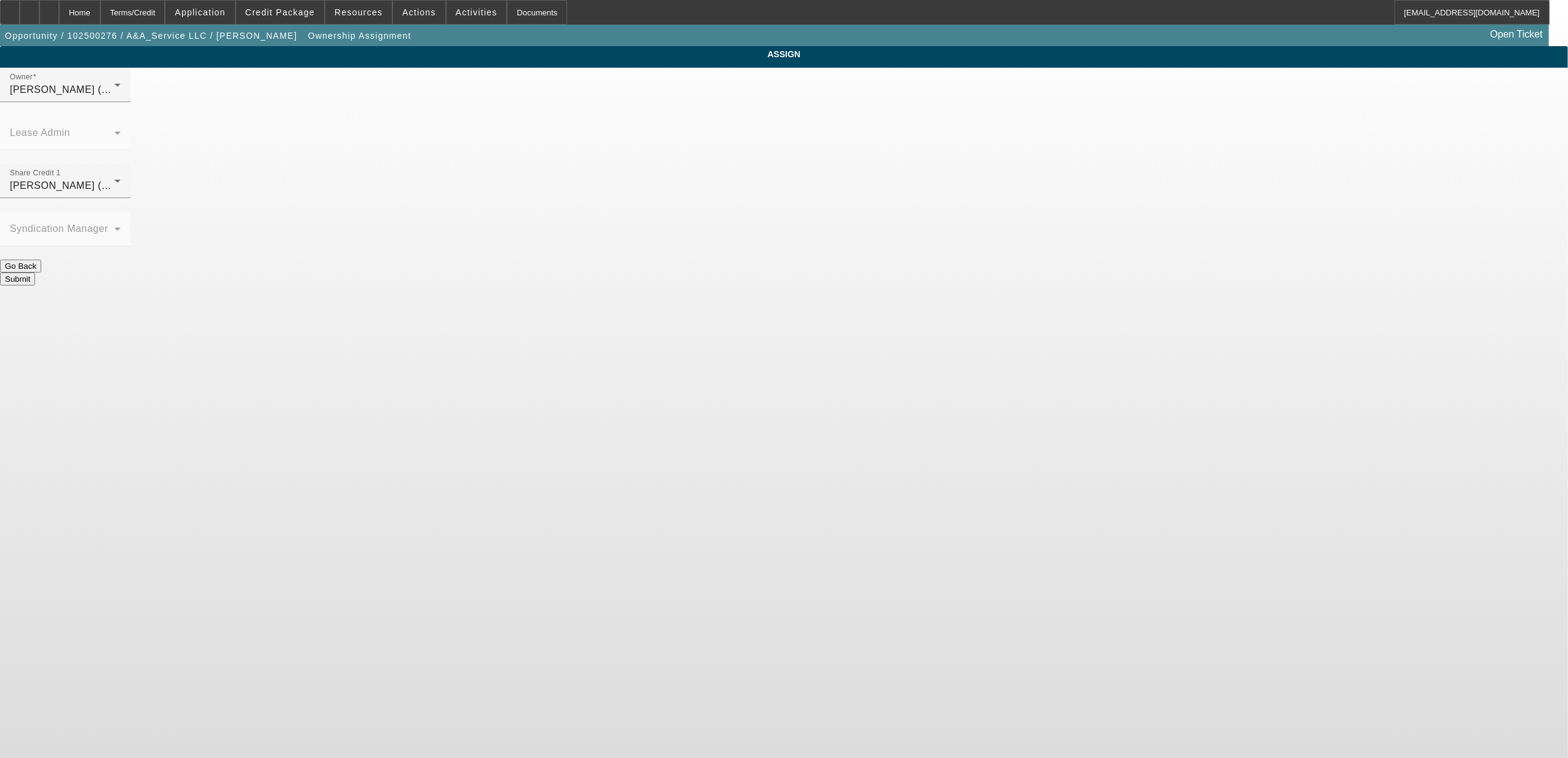
click at [131, 246] on div at bounding box center [65, 252] width 131 height 14
click at [35, 272] on button "Submit" at bounding box center [18, 279] width 35 height 13
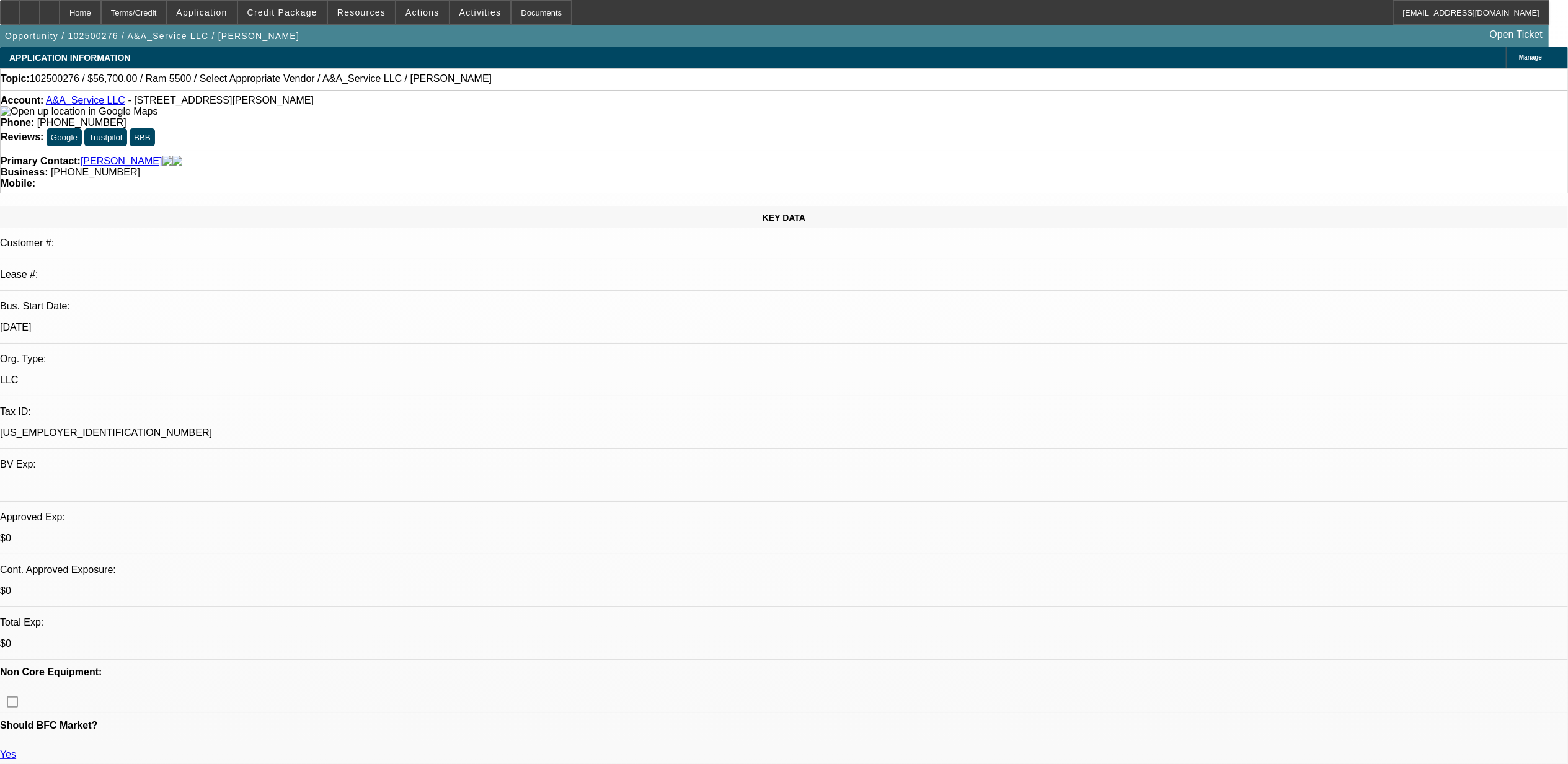
select select "0"
select select "2"
select select "0"
select select "6"
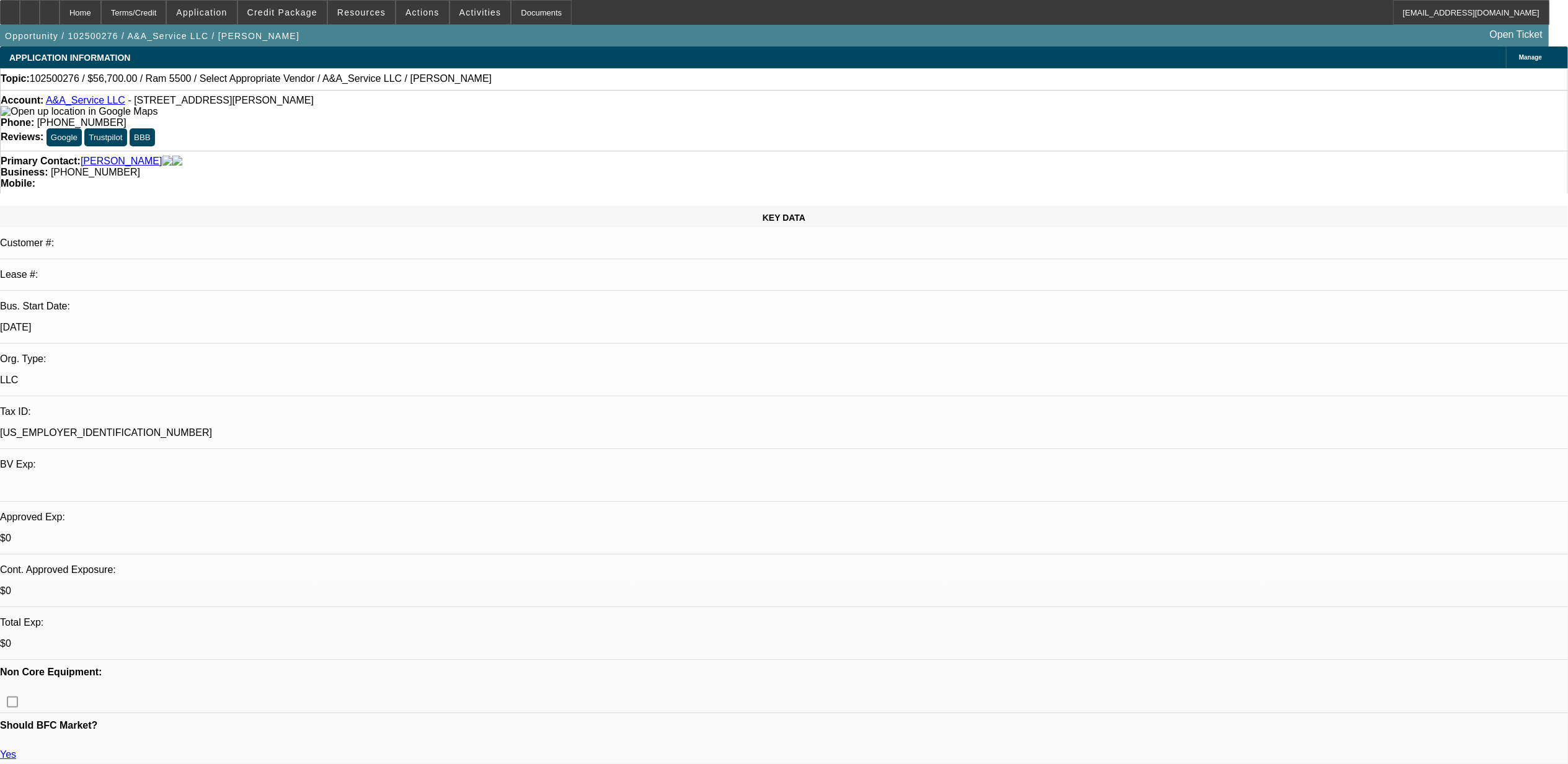
select select "0"
select select "3"
select select "0"
select select "6"
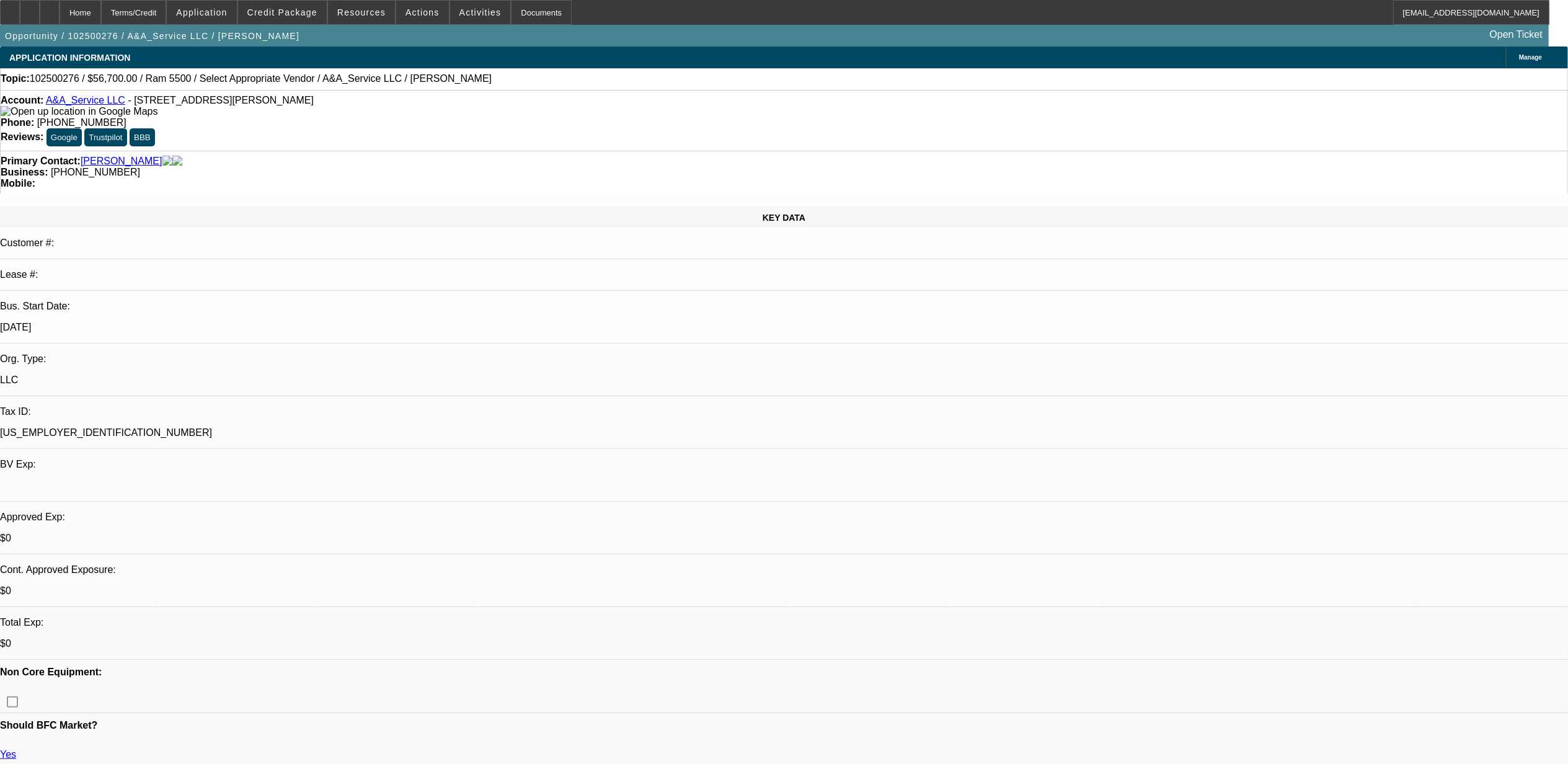
select select "0"
select select "3"
select select "0.1"
select select "4"
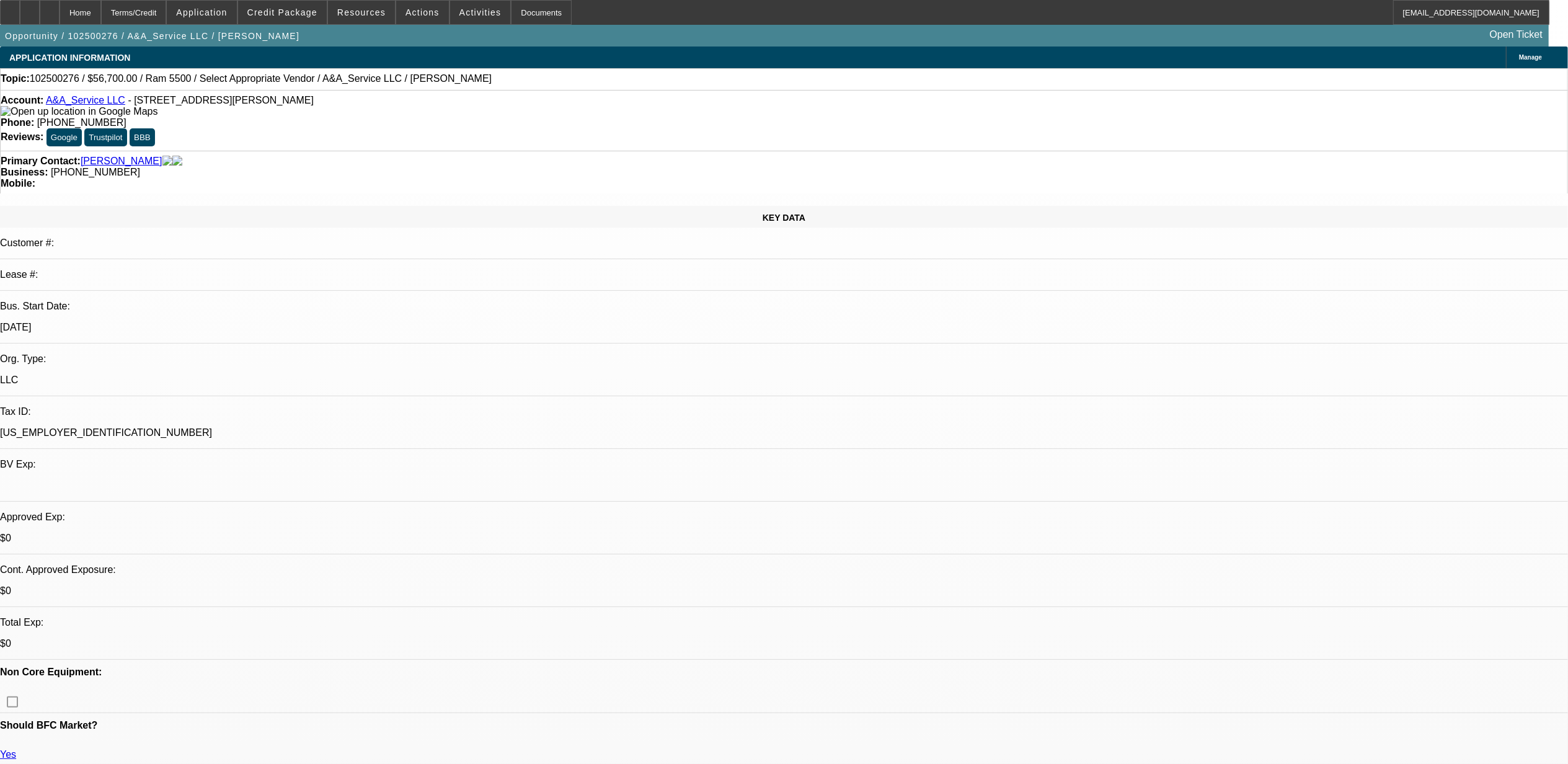
select select "0.1"
select select "2"
select select "0.1"
select select "4"
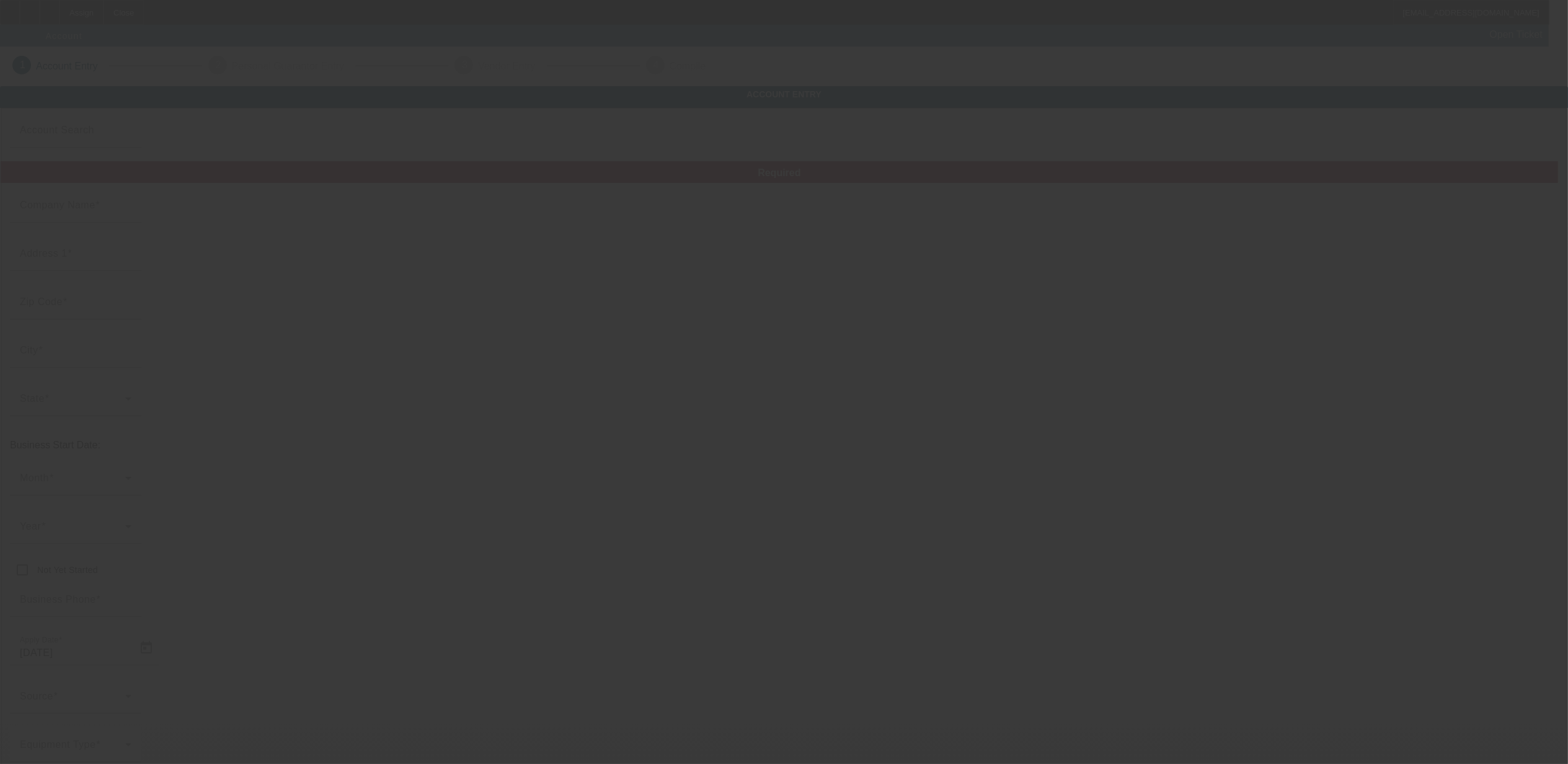
type input "[DEMOGRAPHIC_DATA] Transportation LLC"
type input "[STREET_ADDRESS]"
type input "74020"
type input "[GEOGRAPHIC_DATA]"
type input "[PHONE_NUMBER]"
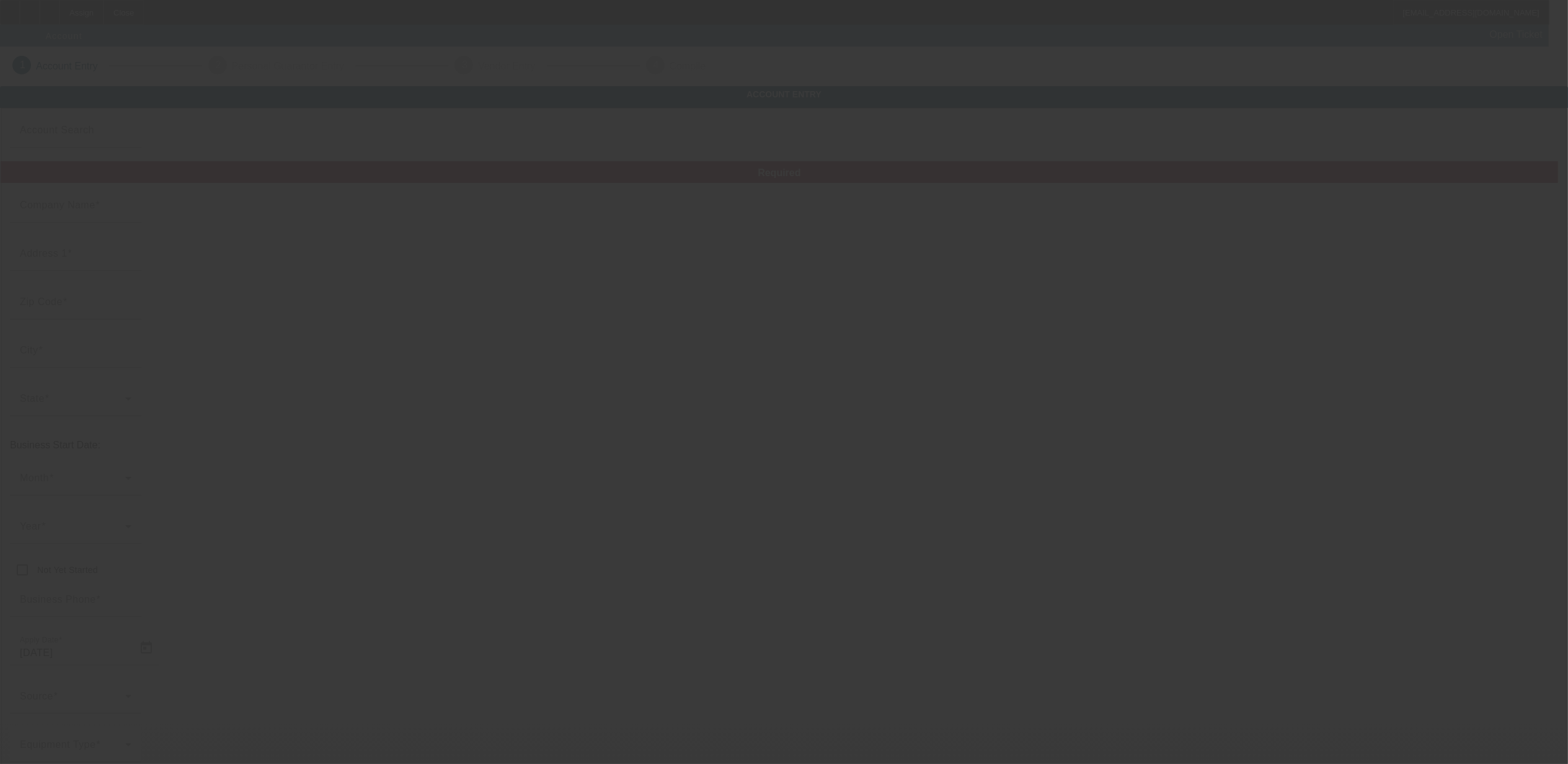
type input "# 17"
type input "[EMAIL_ADDRESS][DOMAIN_NAME]"
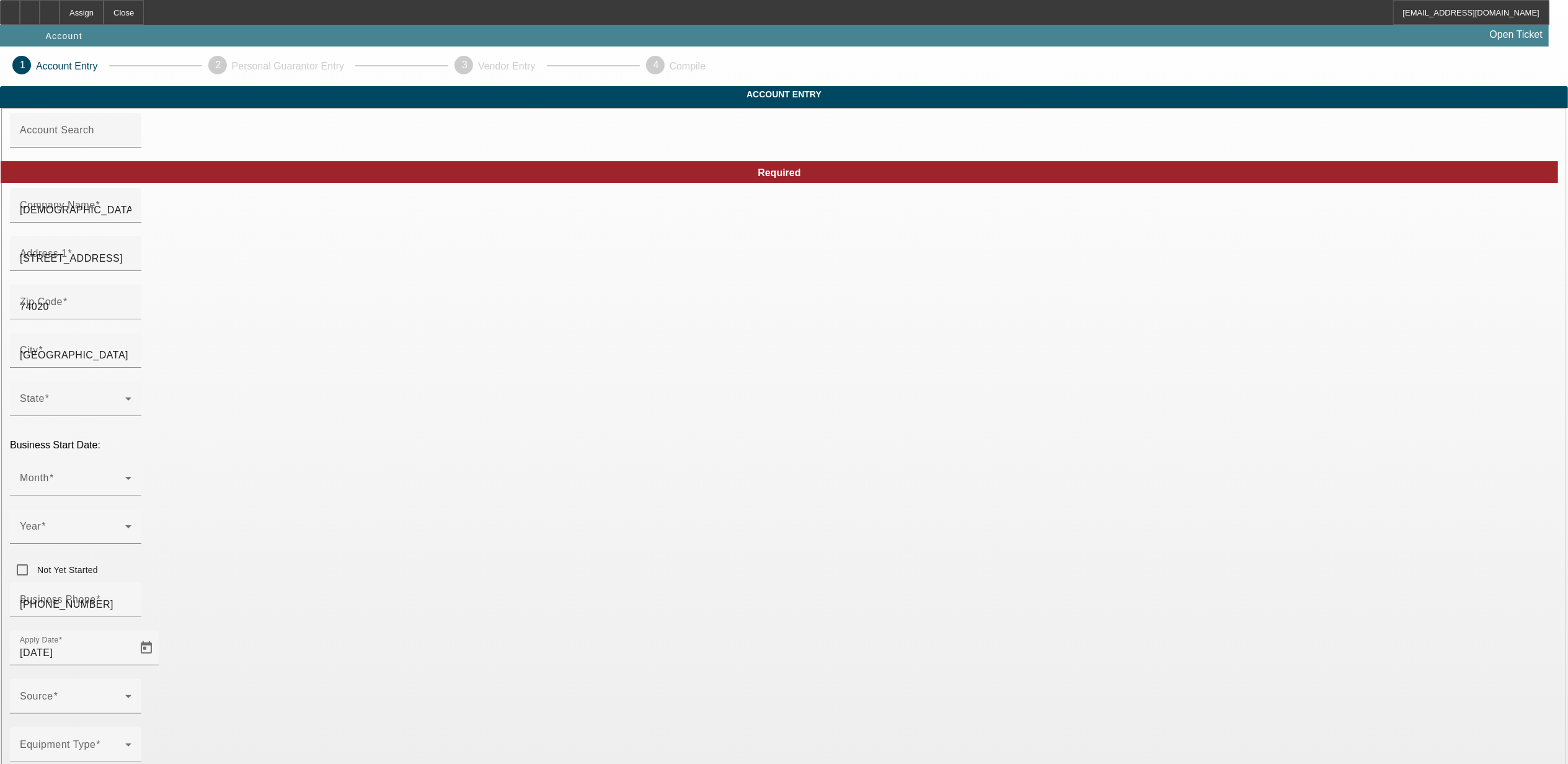
type input "10/9/2025"
